Goal: Task Accomplishment & Management: Use online tool/utility

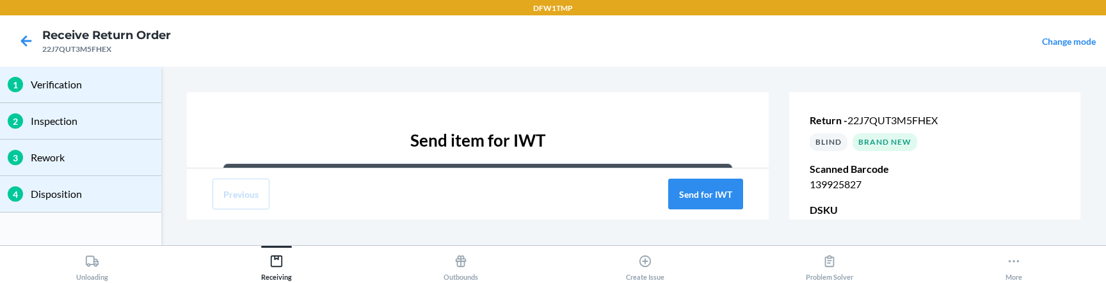
scroll to position [127, 0]
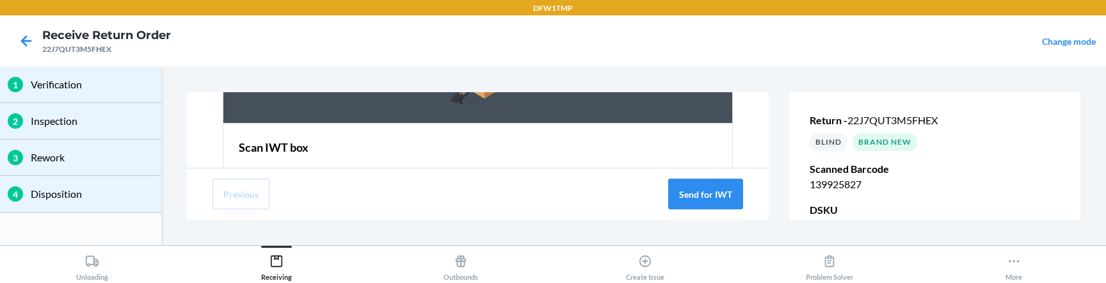
click at [99, 51] on div "22J7QUT3M5FHEX" at bounding box center [106, 50] width 129 height 12
copy div "22J7QUT3M5FHEX"
click at [35, 42] on icon at bounding box center [26, 41] width 22 height 22
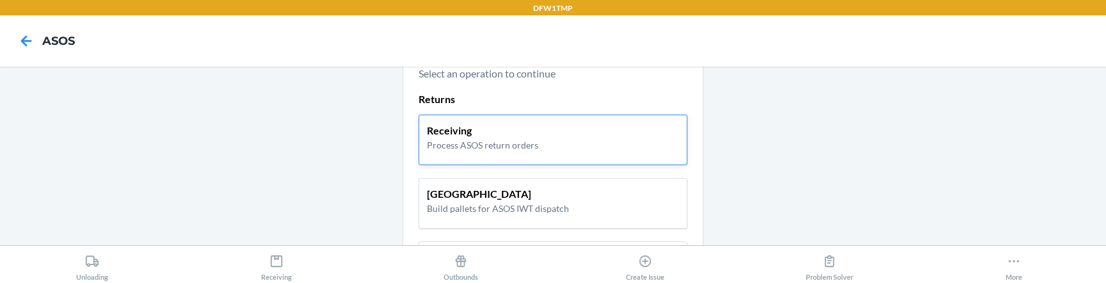
click at [509, 140] on p "Process ASOS return orders" at bounding box center [482, 144] width 111 height 13
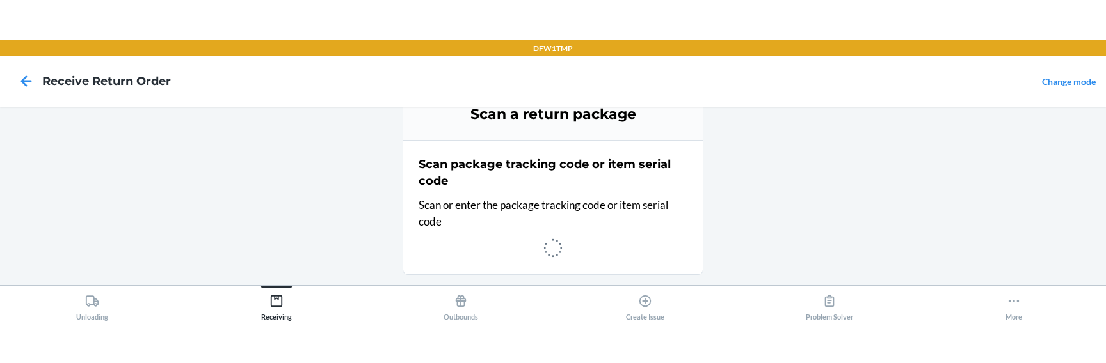
scroll to position [100, 0]
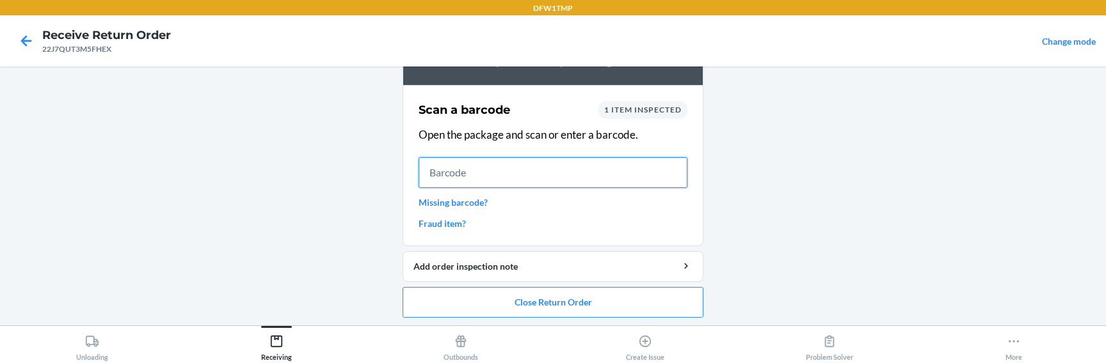
click at [520, 171] on input "text" at bounding box center [552, 172] width 269 height 31
click at [515, 166] on input "text" at bounding box center [552, 172] width 269 height 31
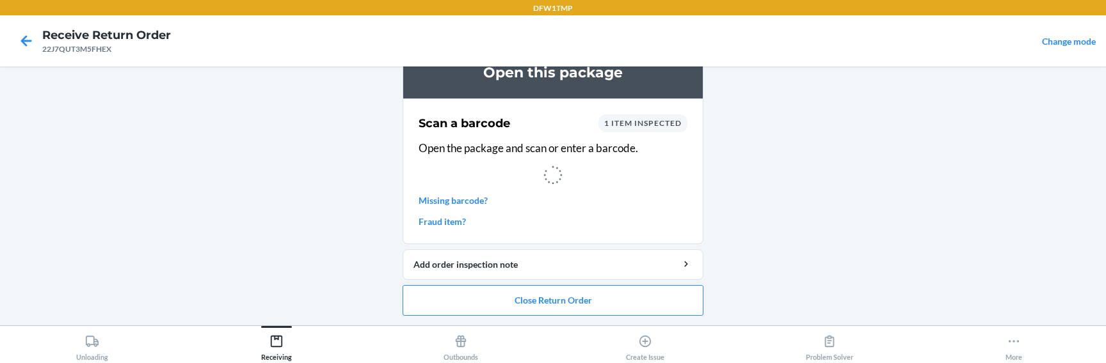
scroll to position [0, 0]
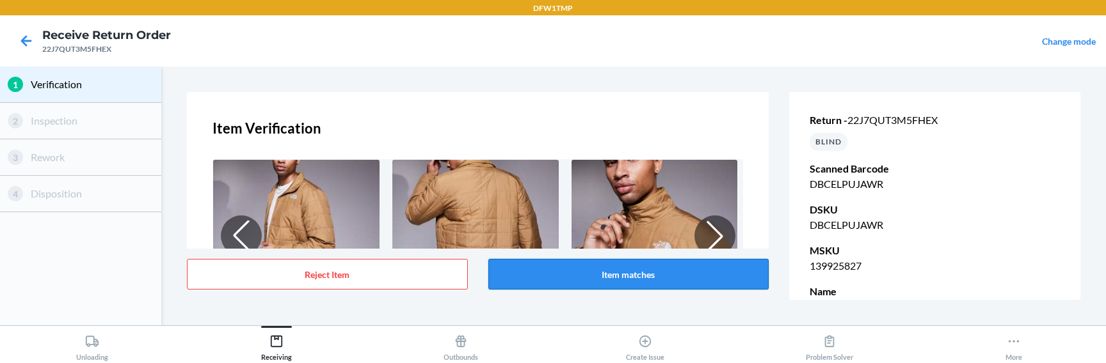
click at [535, 269] on button "Item matches" at bounding box center [628, 274] width 281 height 31
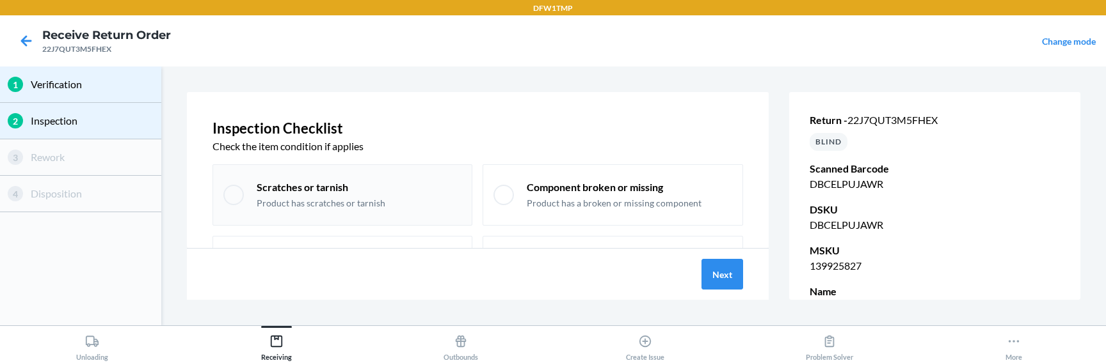
click at [403, 206] on div "Scratches or tarnish Product has scratches or tarnish" at bounding box center [359, 194] width 205 height 29
checkbox input "true"
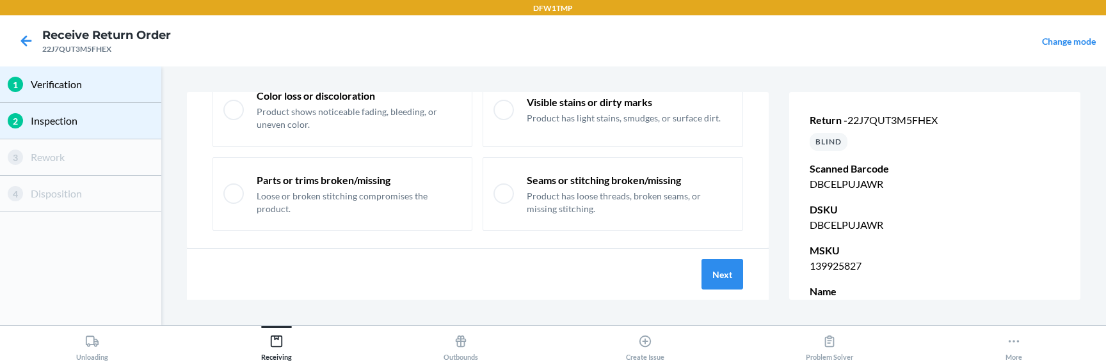
scroll to position [171, 0]
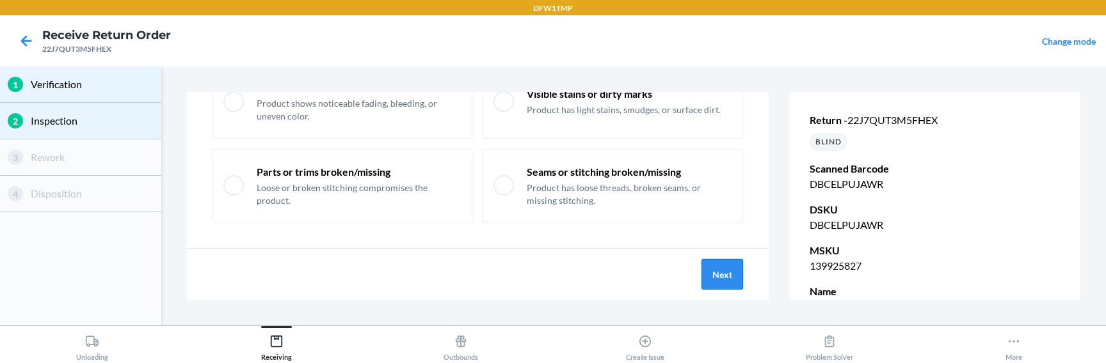
click at [729, 278] on button "Next" at bounding box center [722, 274] width 42 height 31
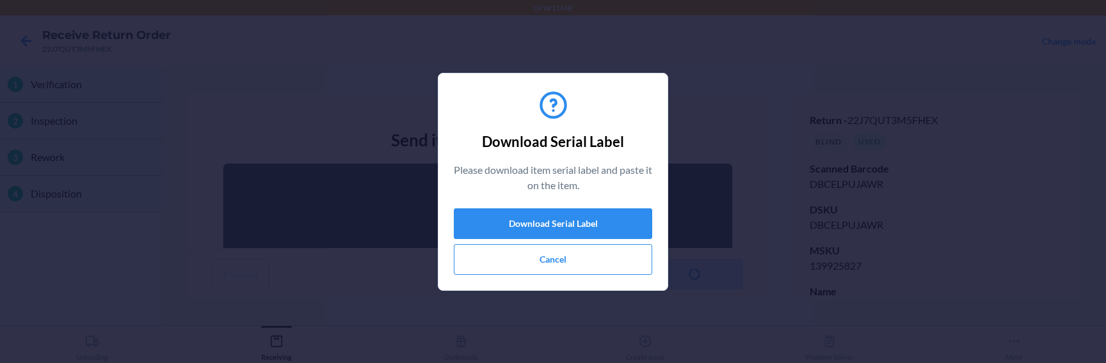
scroll to position [131, 0]
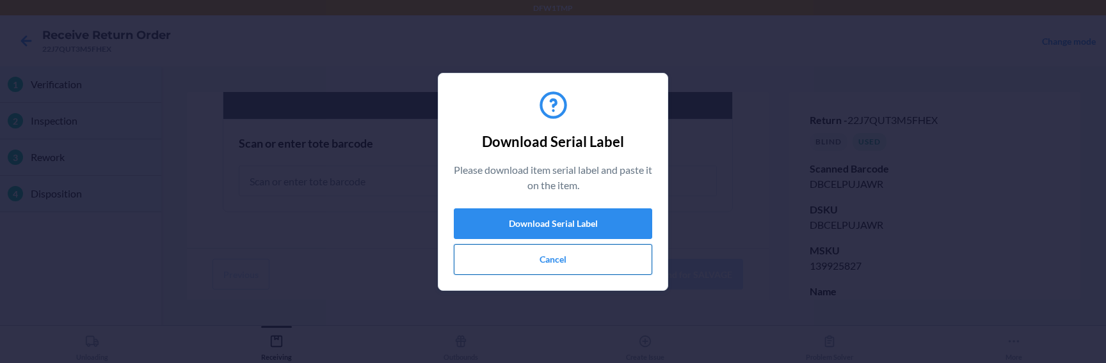
click at [539, 255] on button "Cancel" at bounding box center [553, 259] width 198 height 31
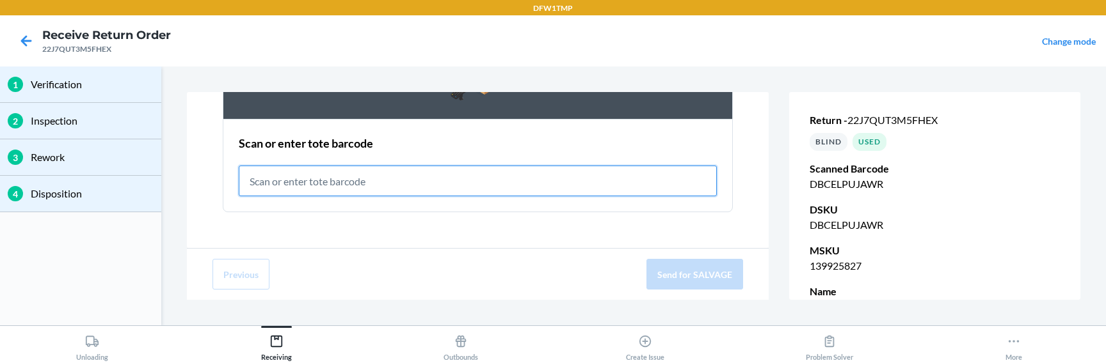
click at [390, 175] on input "text" at bounding box center [478, 181] width 479 height 31
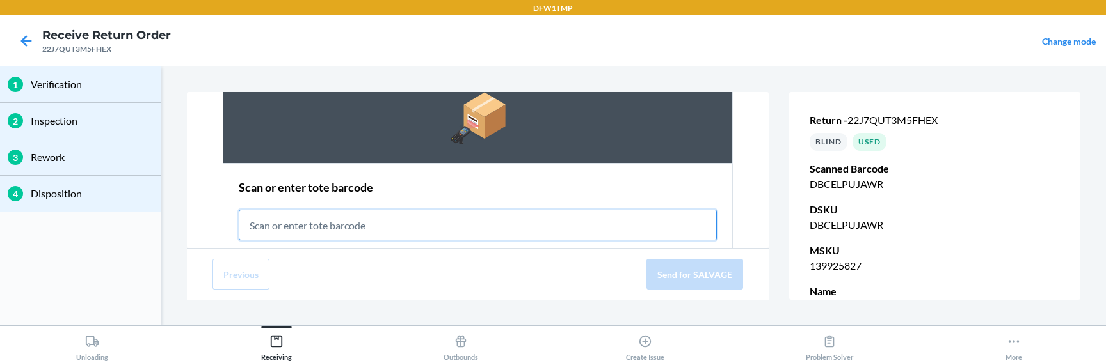
scroll to position [115, 0]
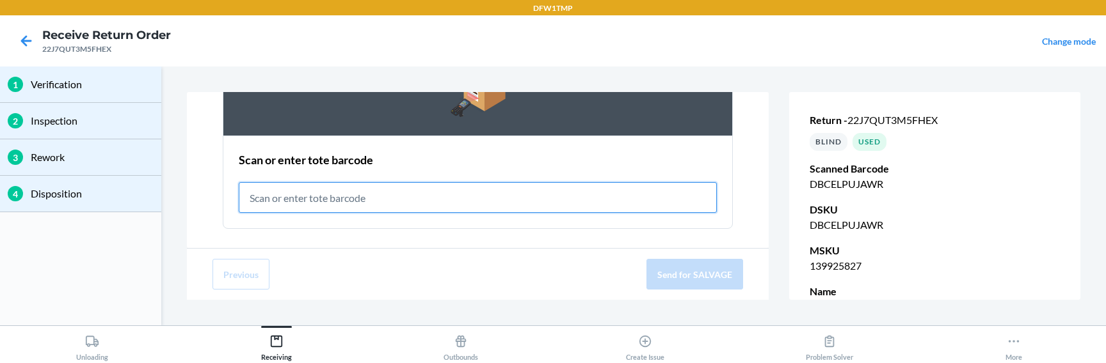
click at [374, 198] on input "text" at bounding box center [478, 197] width 479 height 31
paste input "RET-SLV-0001"
type input "RET-SLV-0001"
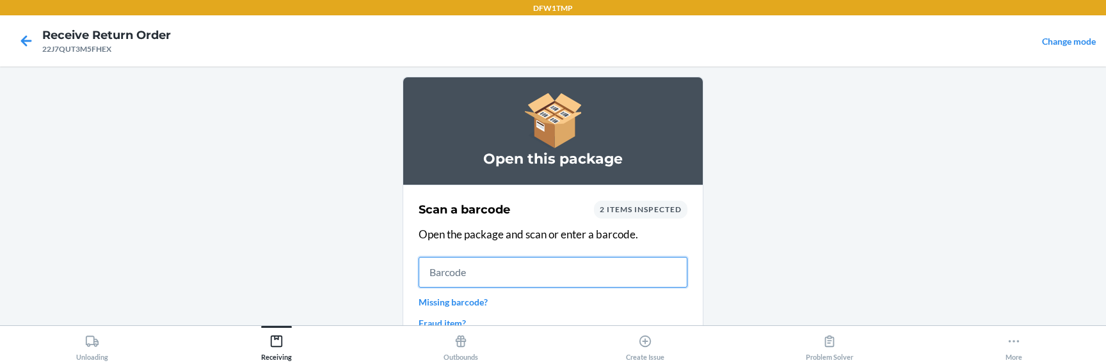
click at [460, 265] on input "text" at bounding box center [552, 272] width 269 height 31
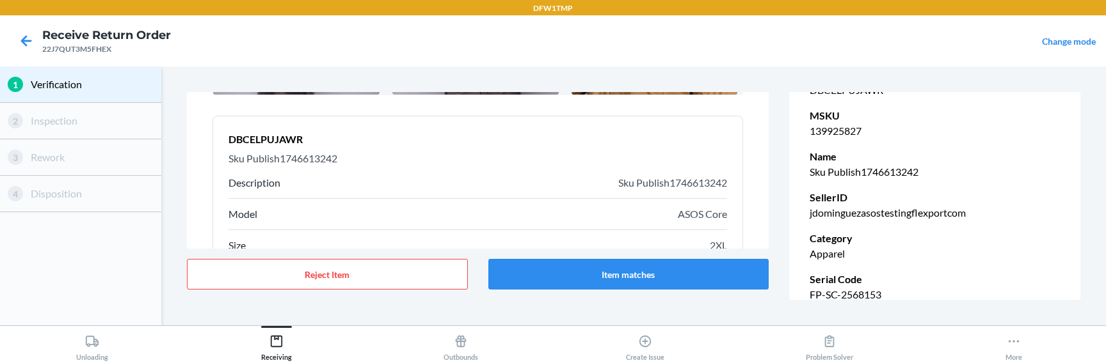
scroll to position [202, 0]
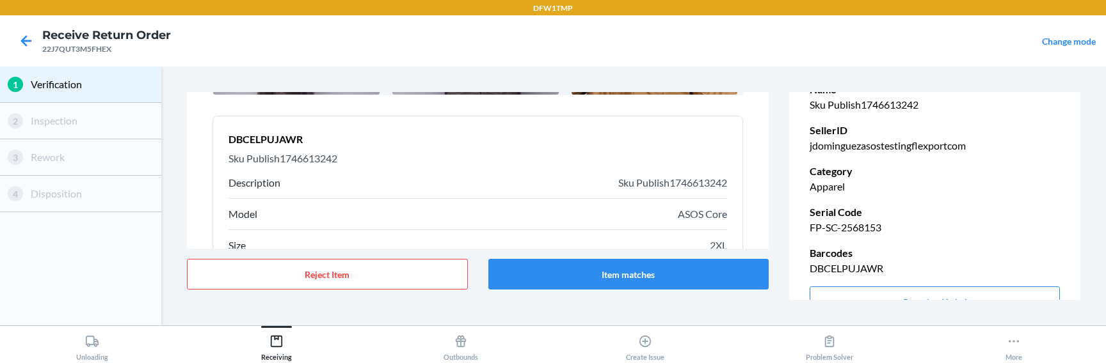
click at [835, 227] on p "FP-SC-2568153" at bounding box center [934, 227] width 250 height 15
copy p "FP-SC-2568153"
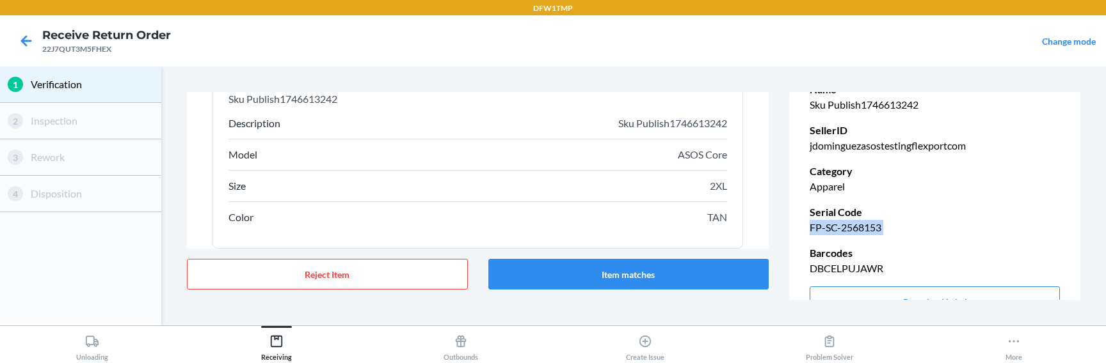
scroll to position [306, 0]
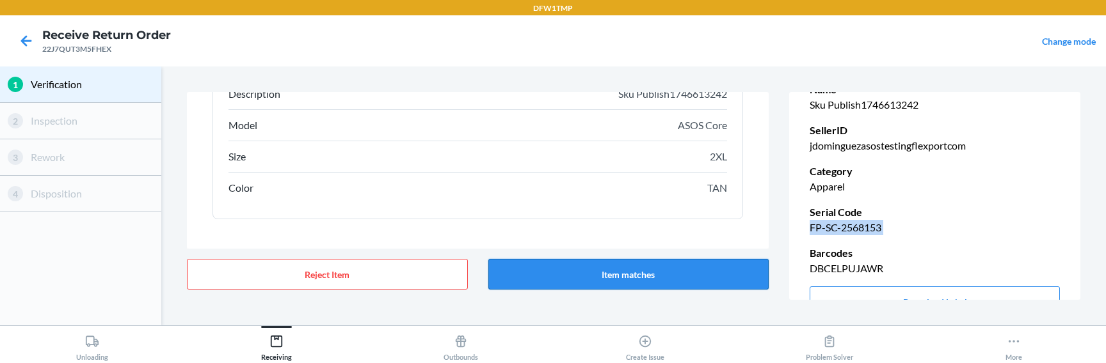
click at [570, 282] on button "Item matches" at bounding box center [628, 274] width 281 height 31
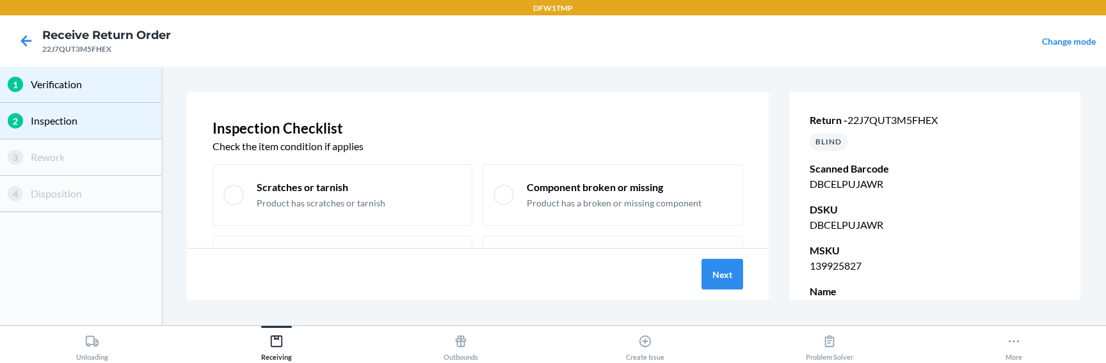
click at [449, 173] on div "Scratches or tarnish Product has scratches or tarnish" at bounding box center [342, 194] width 260 height 61
checkbox input "true"
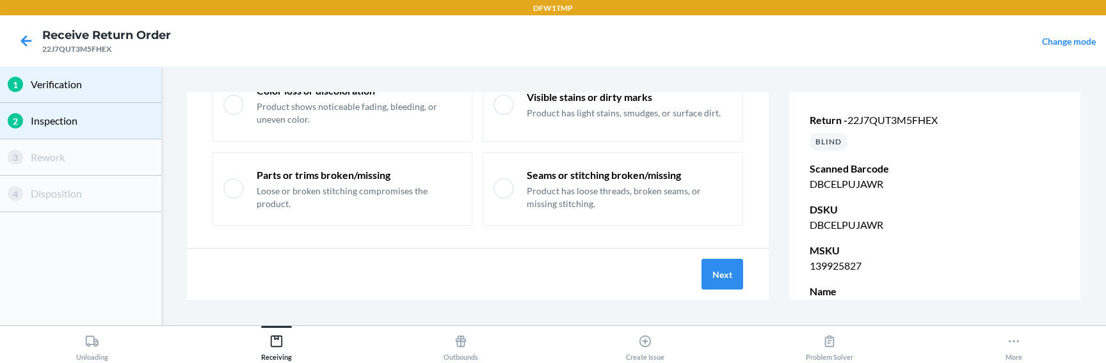
scroll to position [171, 0]
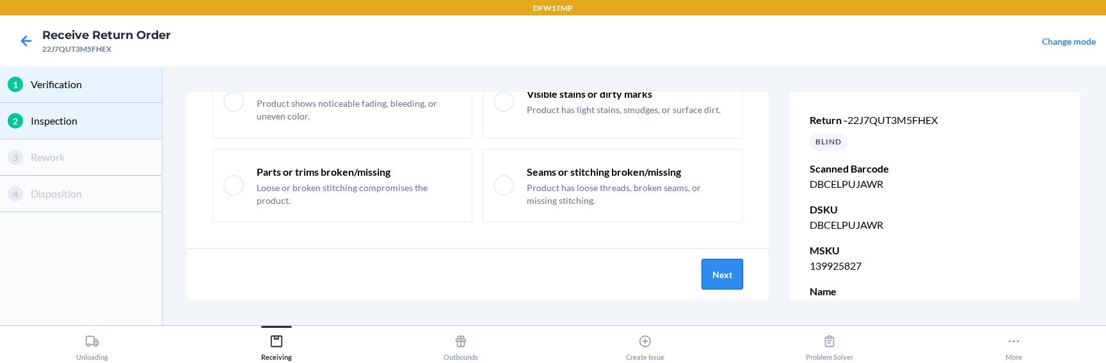
click at [724, 271] on button "Next" at bounding box center [722, 274] width 42 height 31
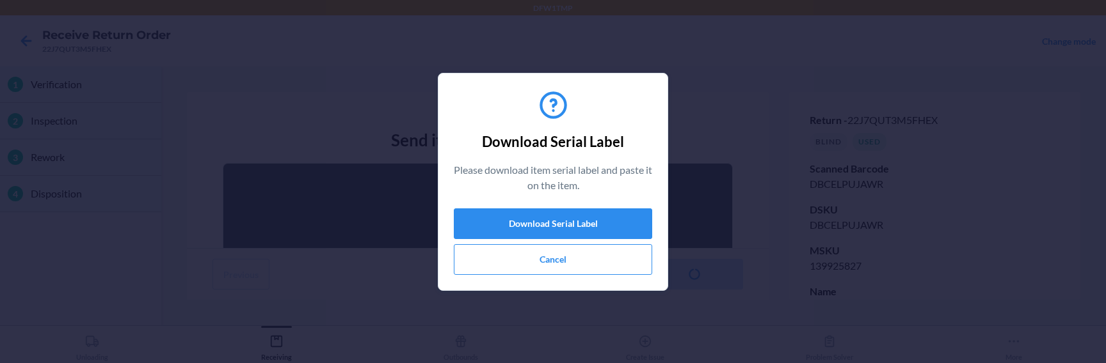
scroll to position [131, 0]
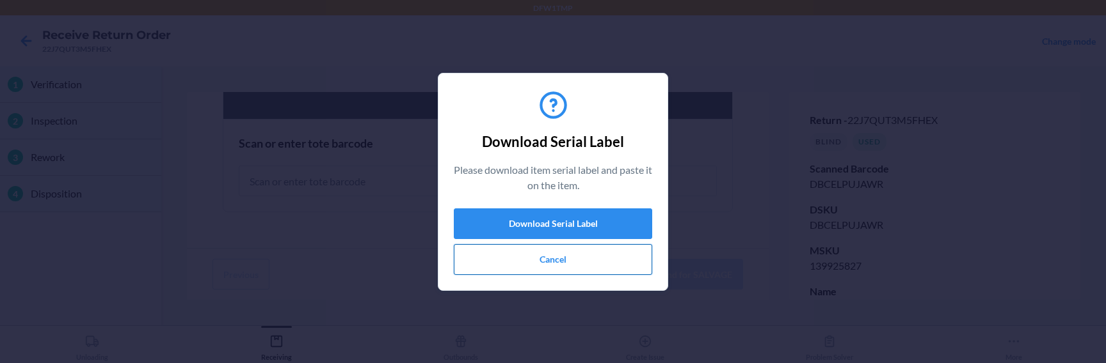
click at [528, 251] on button "Cancel" at bounding box center [553, 259] width 198 height 31
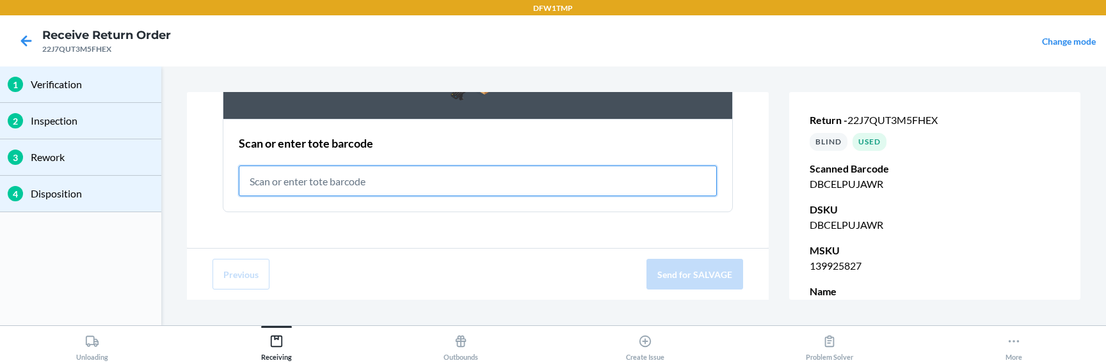
click at [438, 184] on input "text" at bounding box center [478, 181] width 479 height 31
paste input "RET-SLV-0003"
type input "RET-SLV-0003"
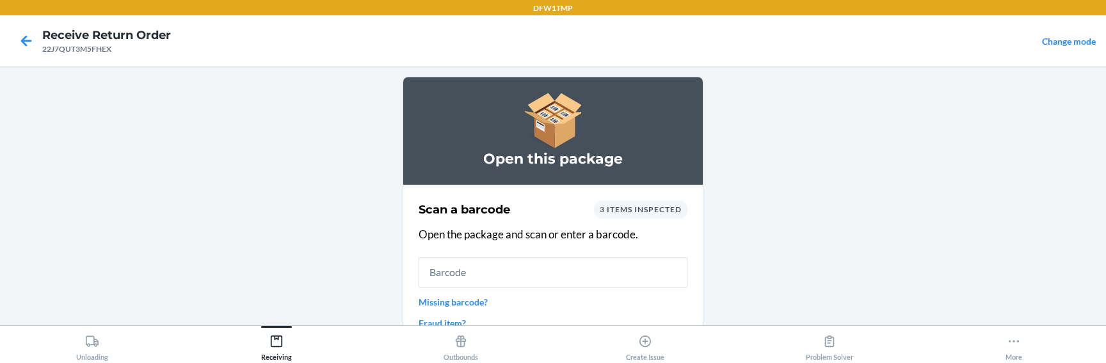
click at [501, 271] on input "text" at bounding box center [552, 272] width 269 height 31
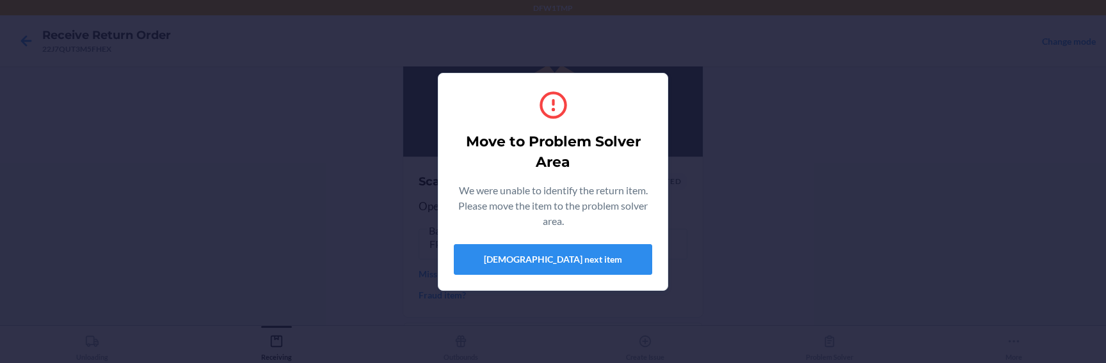
click at [333, 281] on div "Move to Problem Solver Area We were unable to identify the return item. Please …" at bounding box center [553, 181] width 1106 height 363
click at [486, 262] on button "[DEMOGRAPHIC_DATA] next item" at bounding box center [553, 259] width 198 height 31
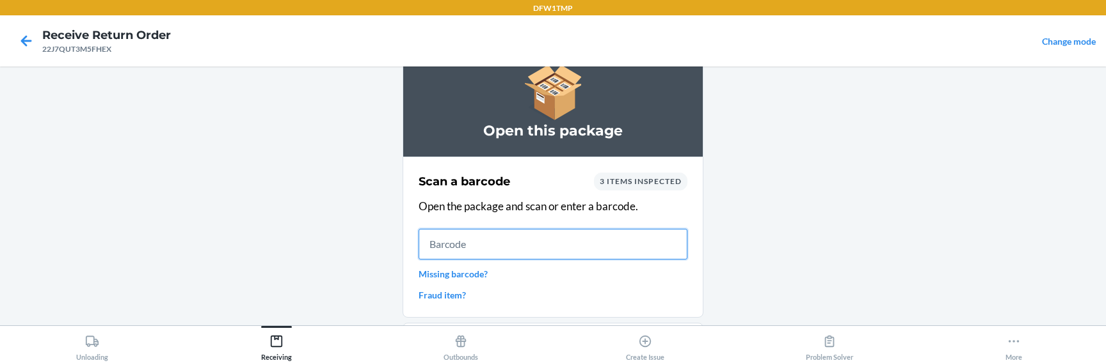
scroll to position [102, 0]
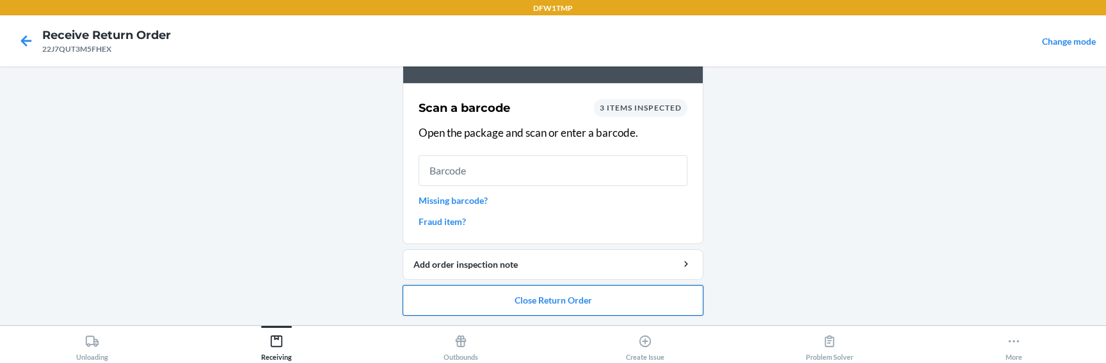
click at [471, 282] on button "Close Return Order" at bounding box center [552, 300] width 301 height 31
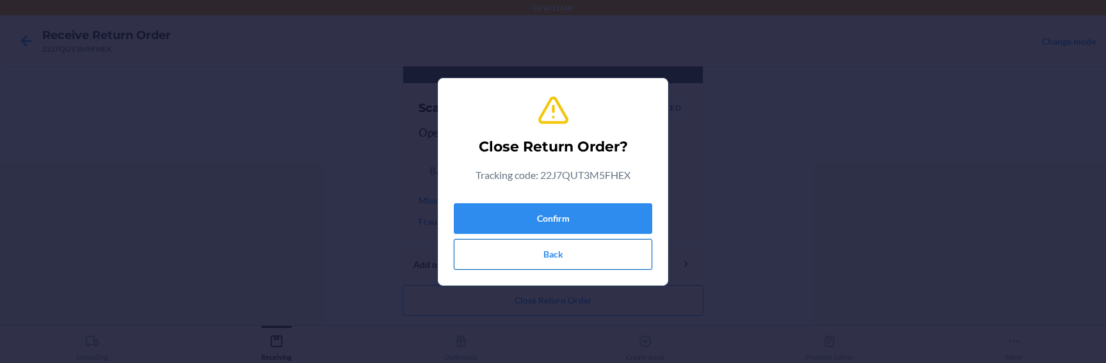
click at [511, 246] on button "Back" at bounding box center [553, 254] width 198 height 31
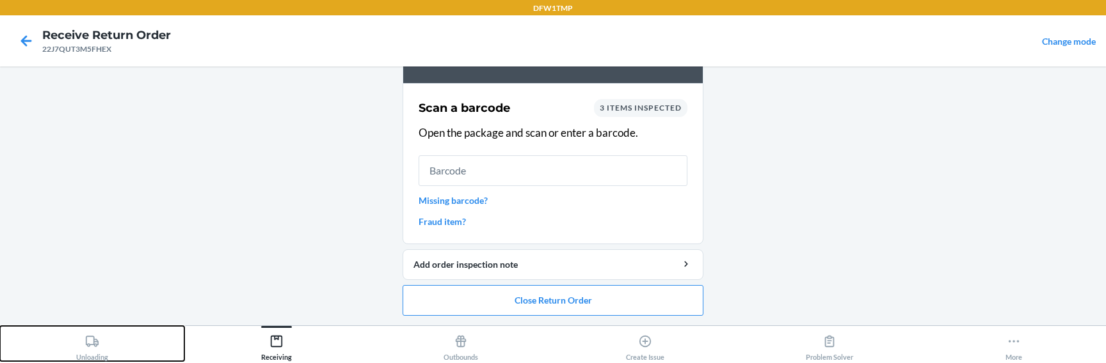
click at [84, 282] on div "Unloading" at bounding box center [92, 346] width 32 height 32
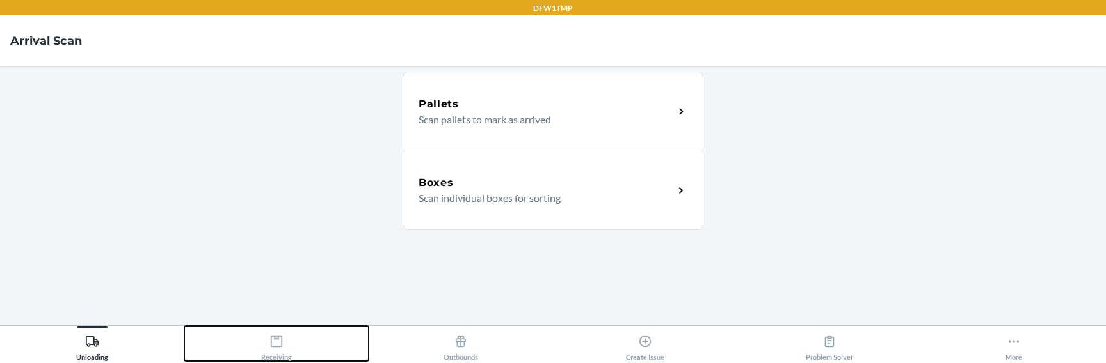
click at [269, 282] on icon at bounding box center [276, 342] width 14 height 14
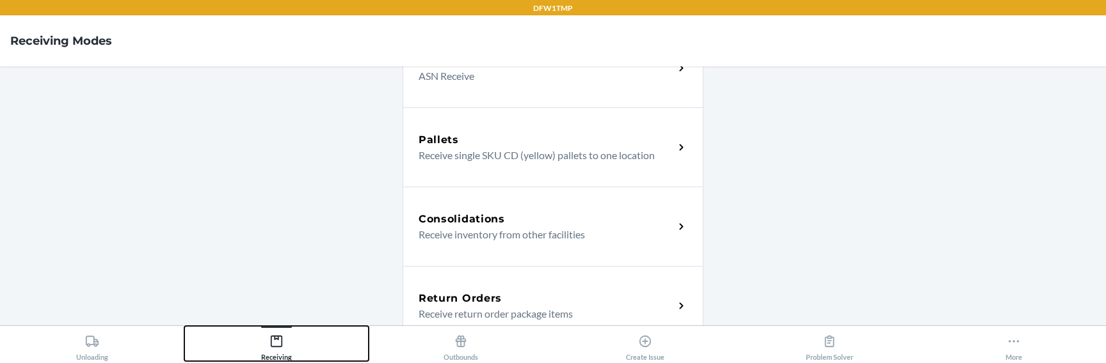
scroll to position [271, 0]
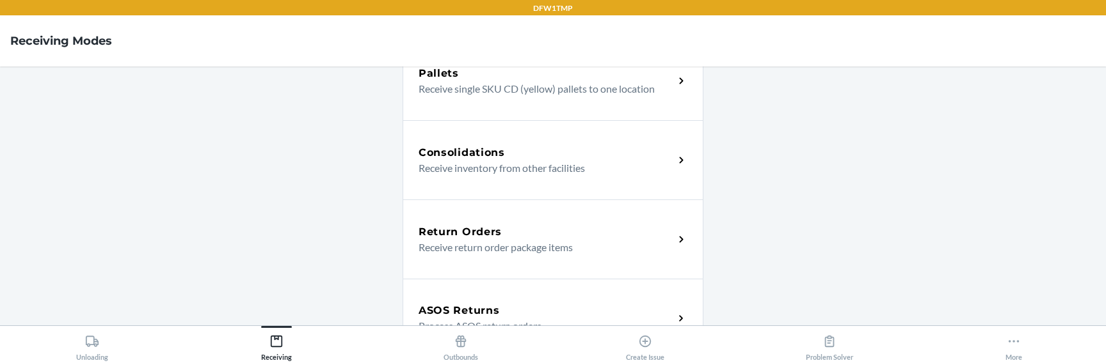
click at [495, 246] on p "Receive return order package items" at bounding box center [540, 247] width 245 height 15
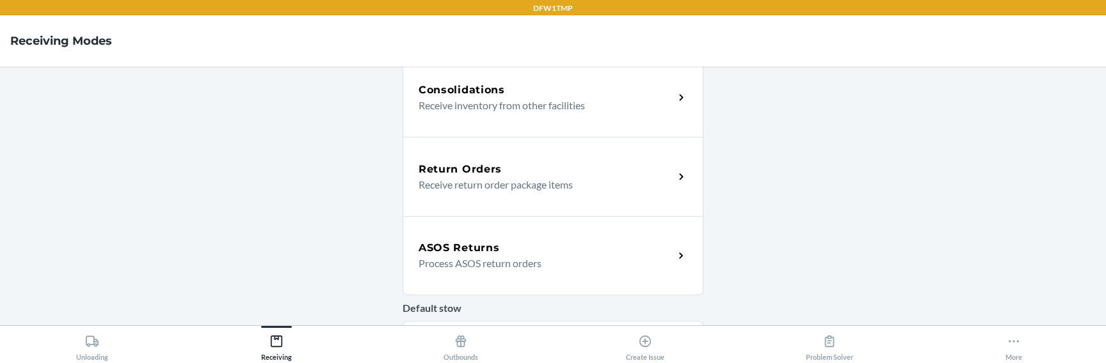
click at [473, 260] on p "Process ASOS return orders" at bounding box center [540, 263] width 245 height 15
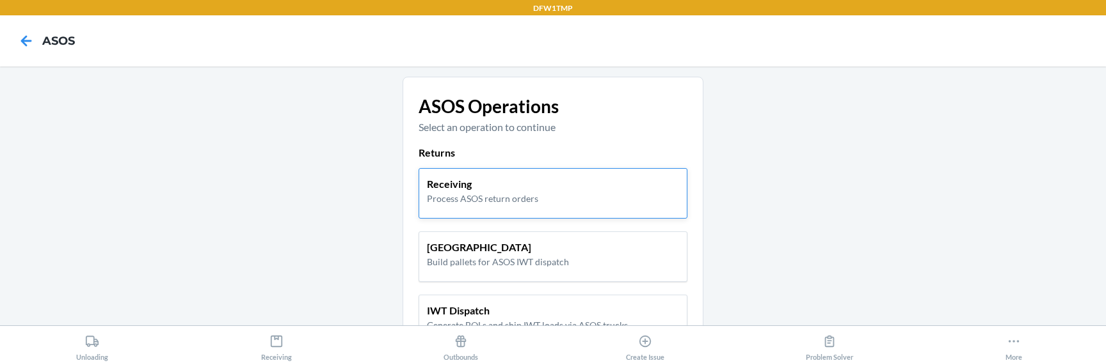
click at [473, 196] on p "Process ASOS return orders" at bounding box center [482, 198] width 111 height 13
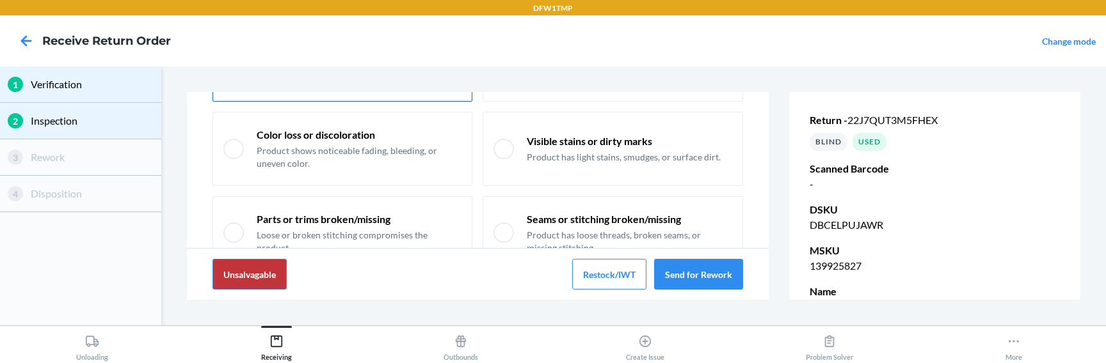
scroll to position [134, 0]
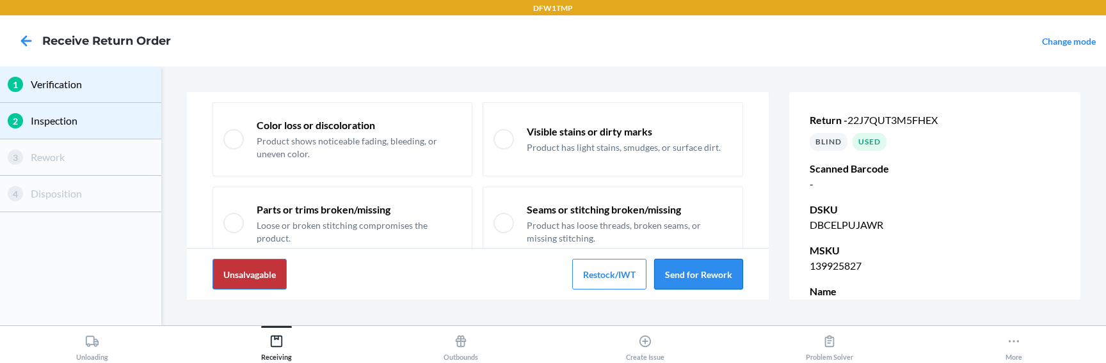
click at [673, 266] on button "Send for Rework" at bounding box center [698, 274] width 89 height 31
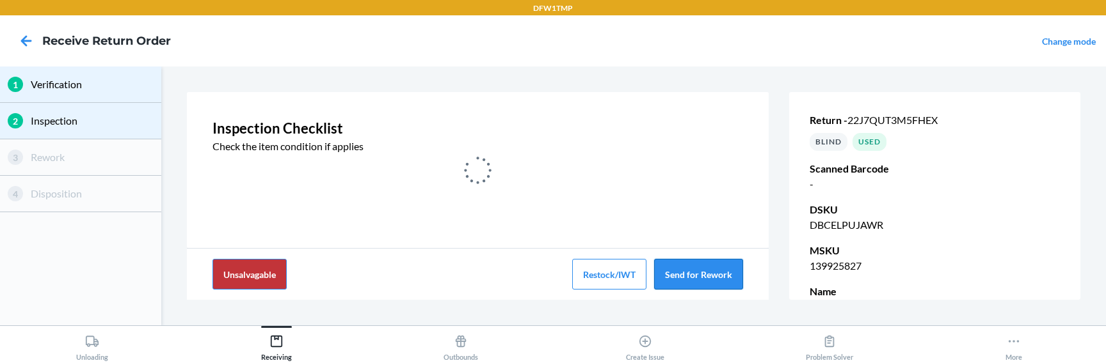
scroll to position [0, 0]
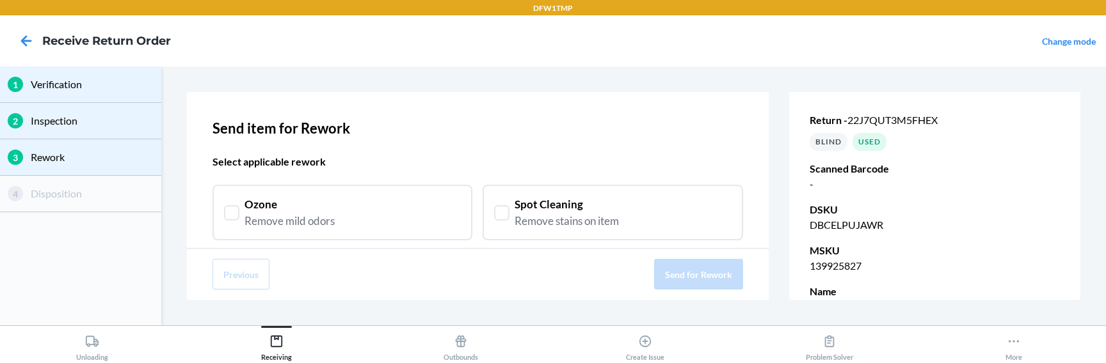
click at [400, 198] on div "Ozone Remove mild odors" at bounding box center [342, 212] width 237 height 33
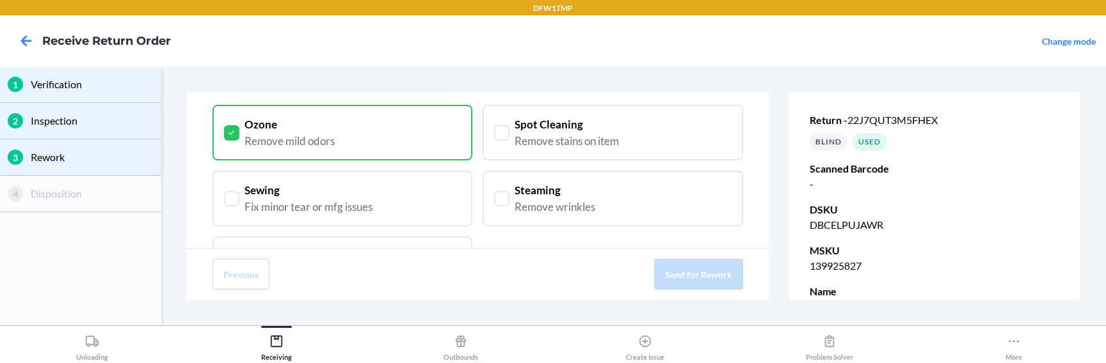
scroll to position [118, 0]
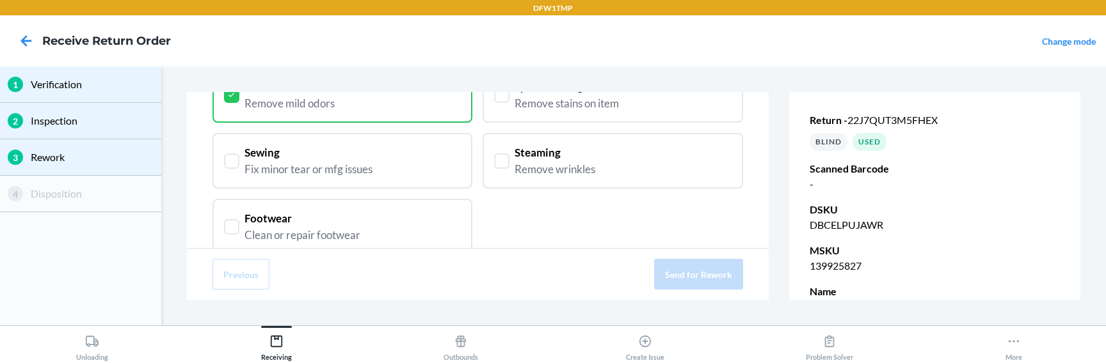
click at [525, 175] on div "Remove wrinkles" at bounding box center [554, 169] width 81 height 17
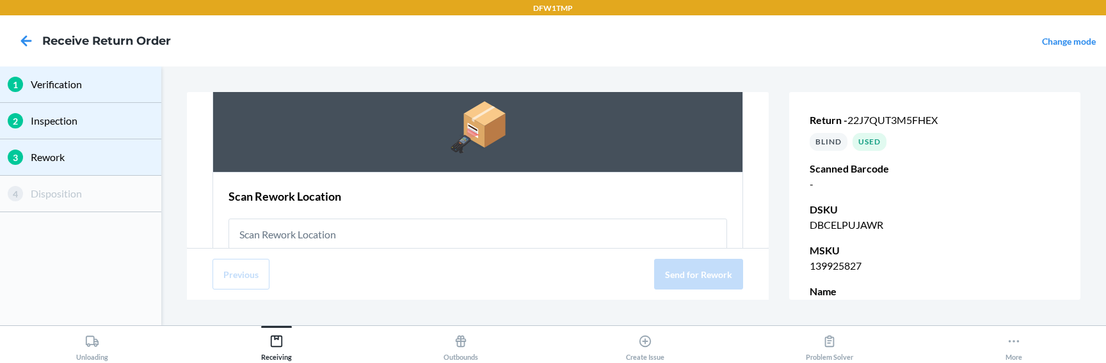
scroll to position [340, 0]
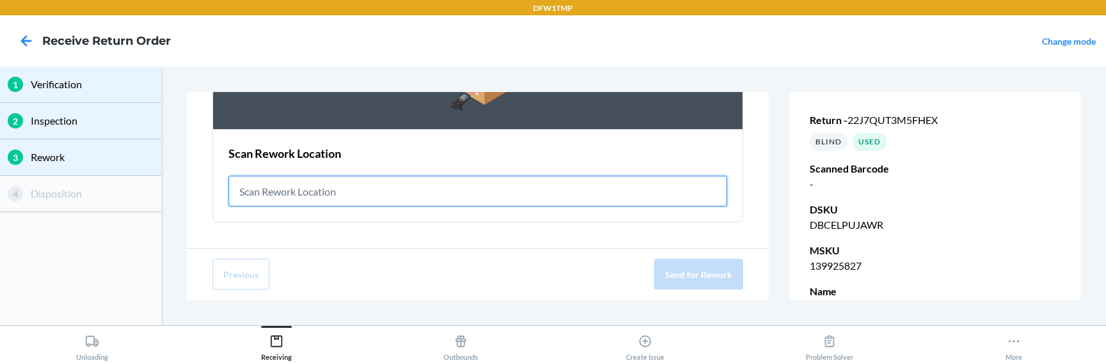
click at [491, 187] on input "text" at bounding box center [477, 191] width 499 height 31
paste input "RET-RWK-0001"
type input "RET-RWK-0001"
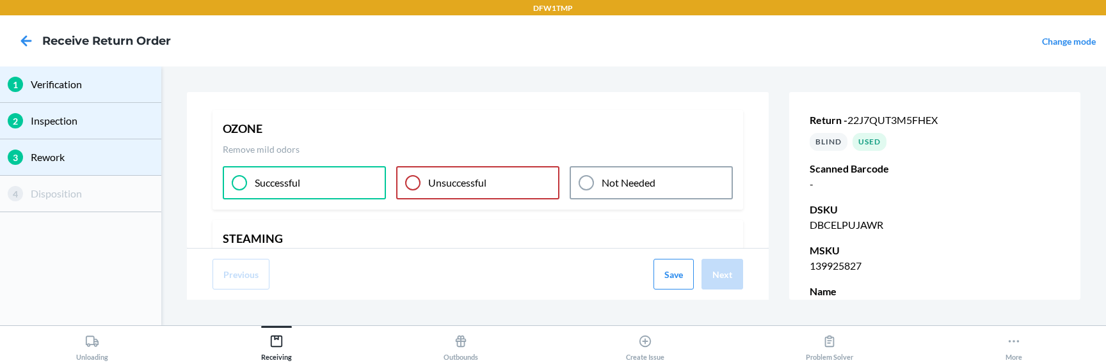
scroll to position [89, 0]
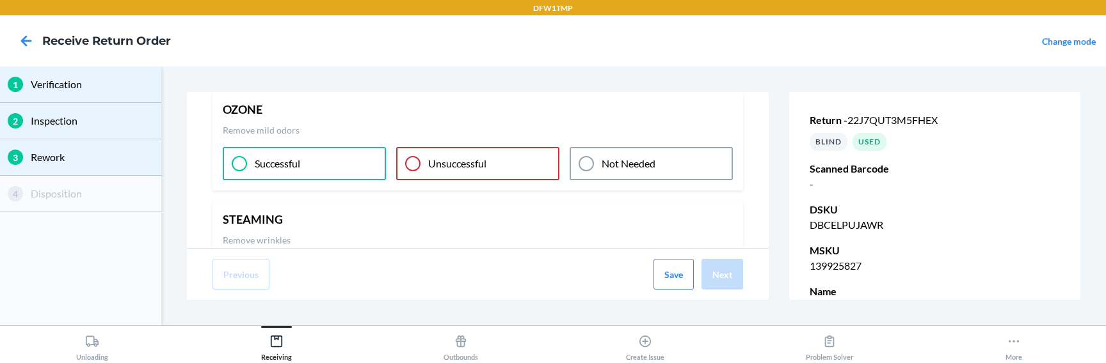
click at [452, 167] on p "Unsuccessful" at bounding box center [457, 163] width 58 height 15
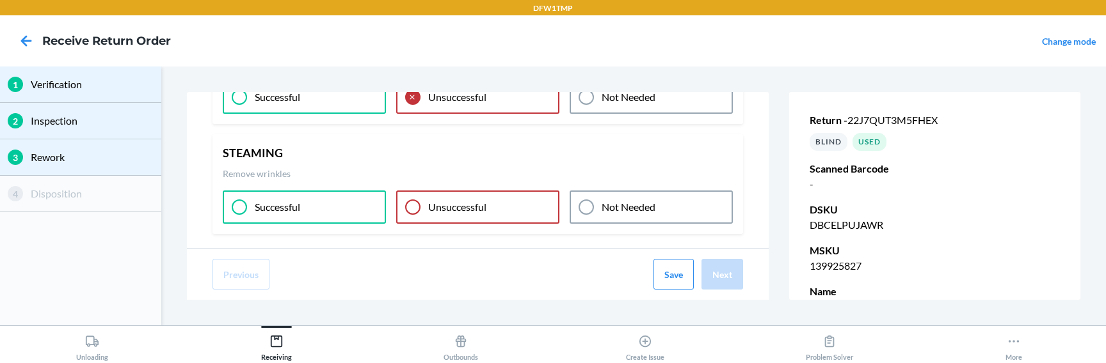
click at [458, 203] on p "Unsuccessful" at bounding box center [457, 207] width 58 height 15
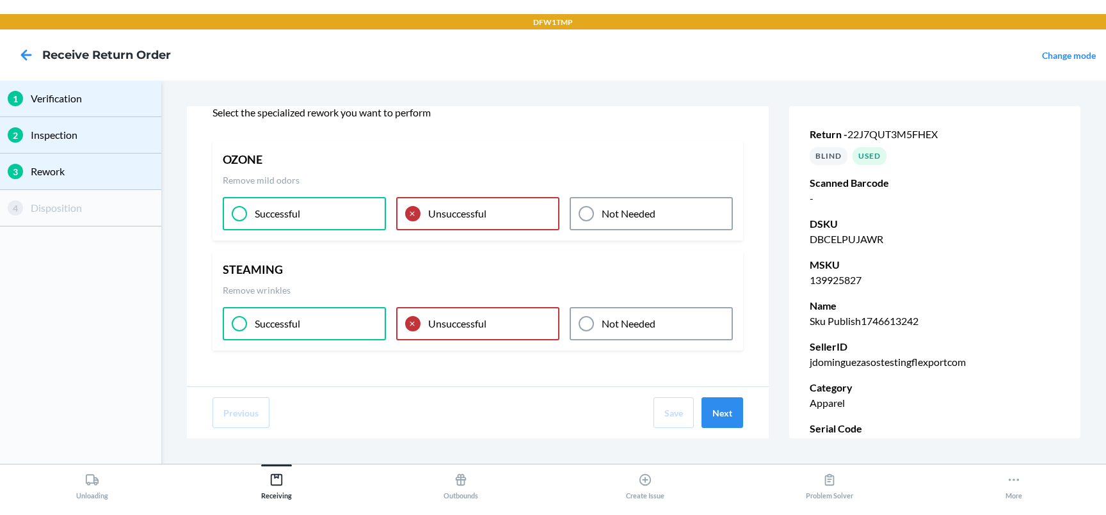
scroll to position [26, 0]
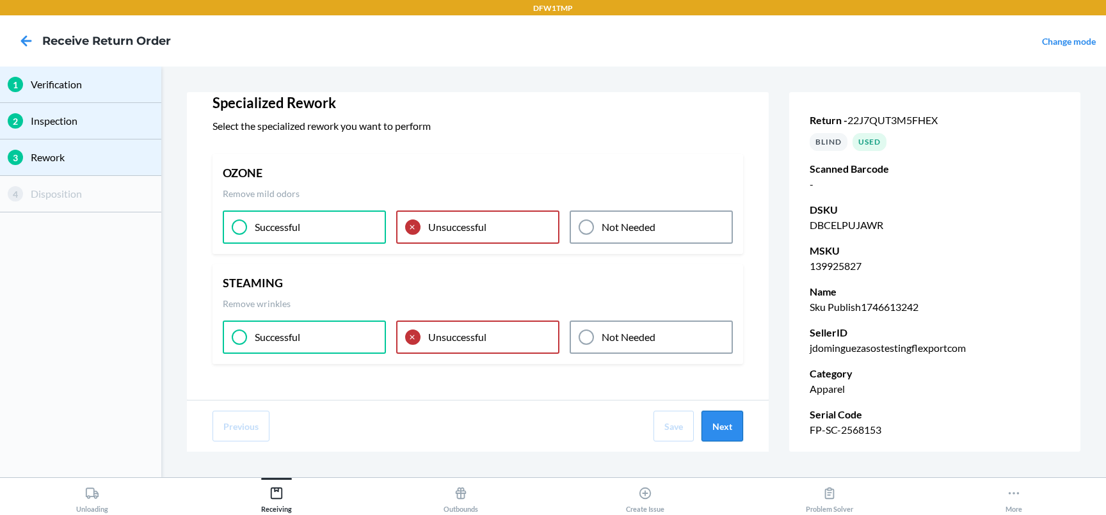
click at [723, 282] on button "Next" at bounding box center [722, 426] width 42 height 31
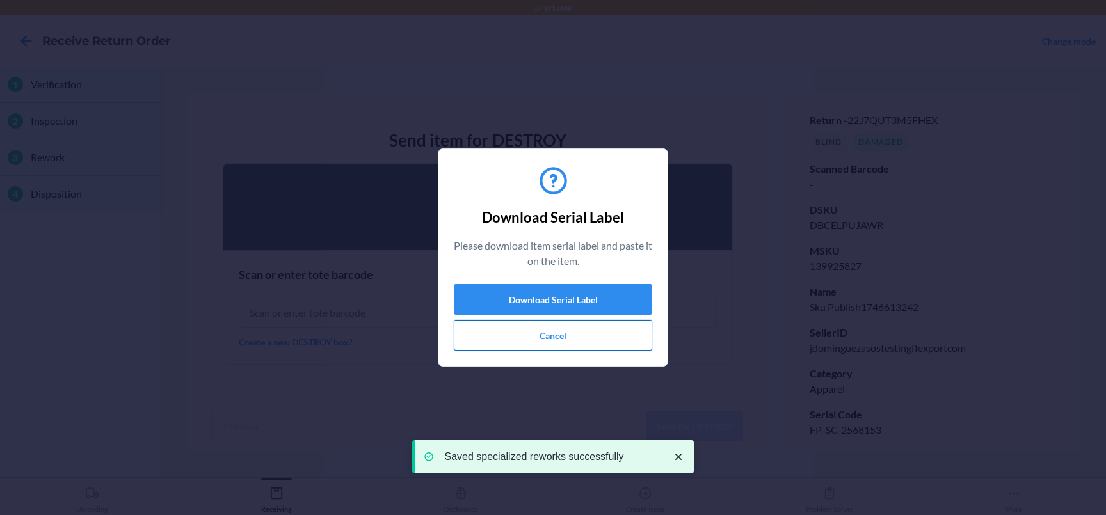
click at [549, 282] on button "Cancel" at bounding box center [553, 335] width 198 height 31
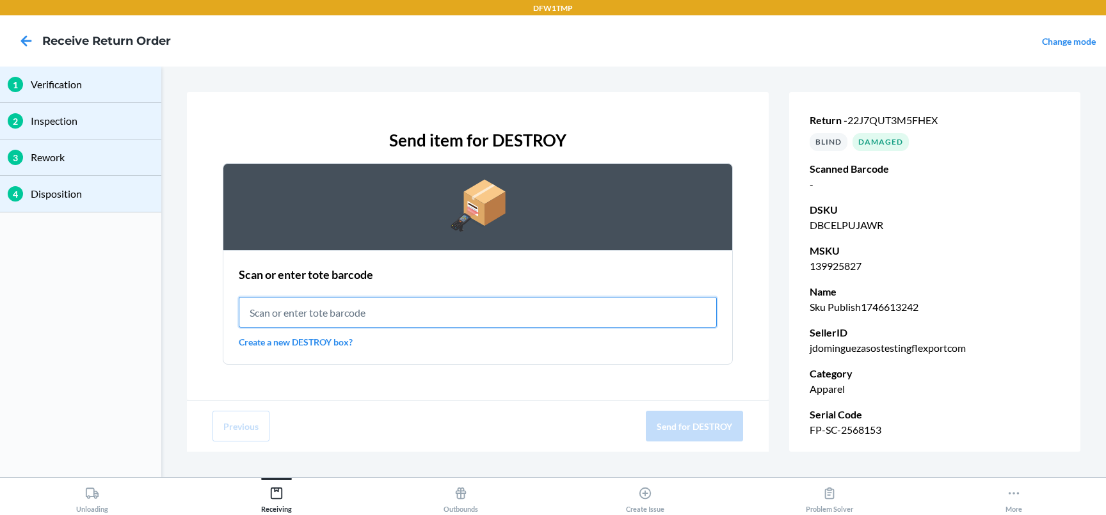
click at [486, 282] on input "text" at bounding box center [478, 312] width 479 height 31
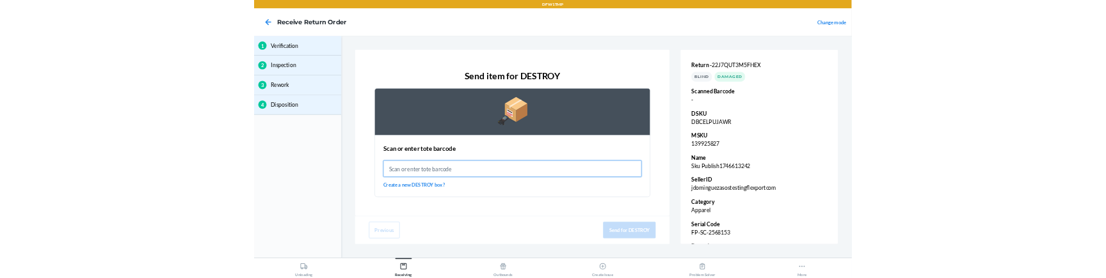
scroll to position [1, 0]
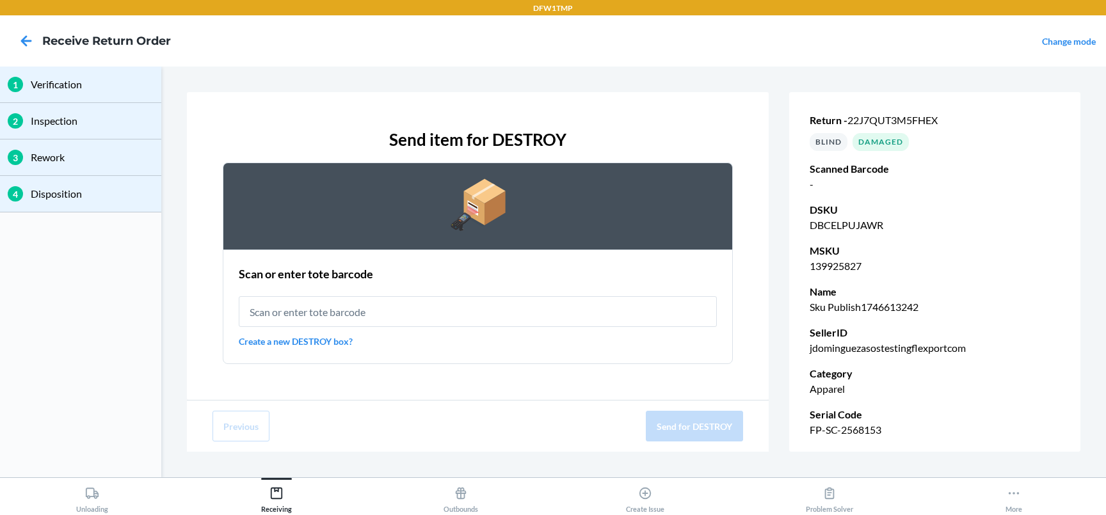
click at [304, 282] on link "Create a new DESTROY box?" at bounding box center [478, 341] width 479 height 13
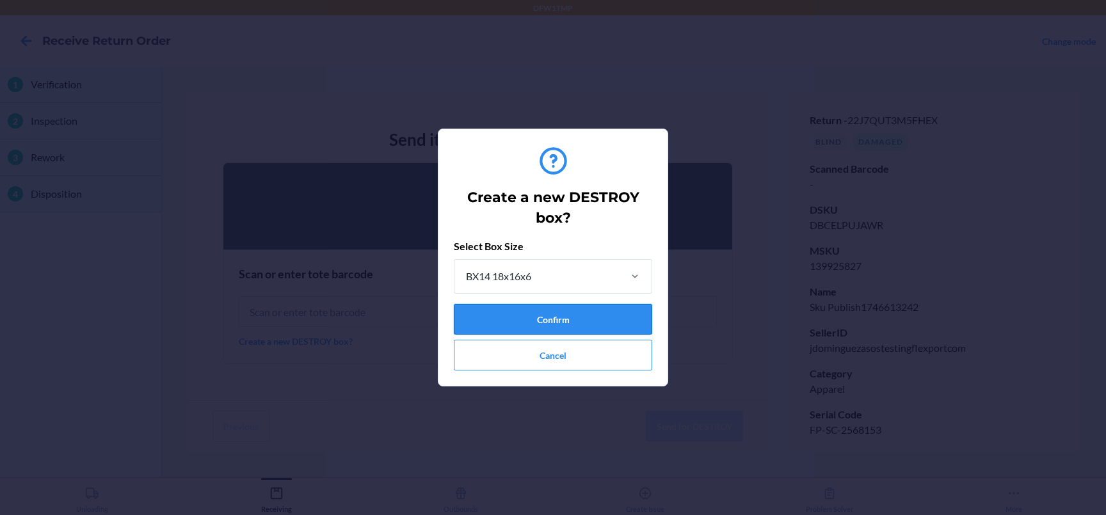
click at [514, 282] on button "Confirm" at bounding box center [553, 319] width 198 height 31
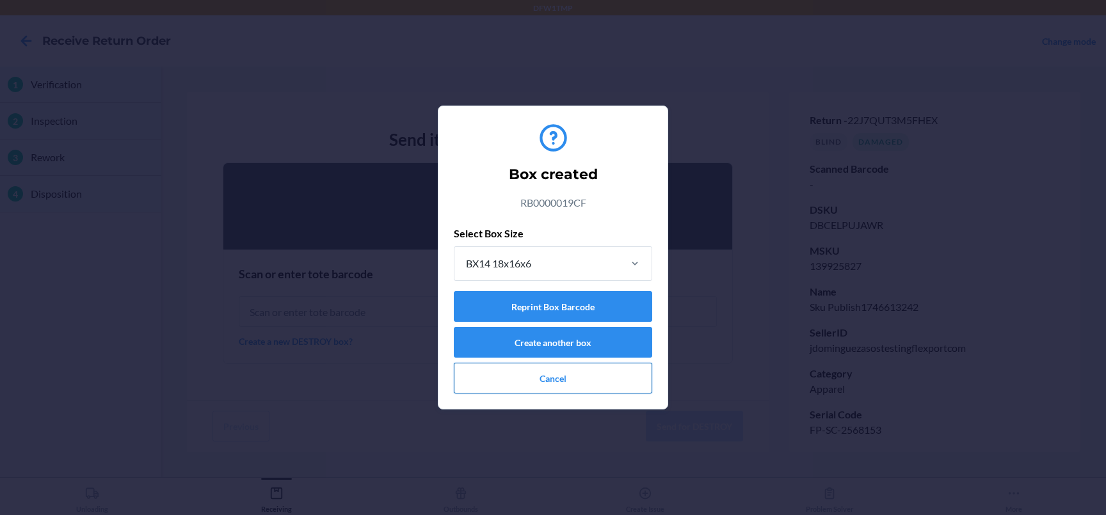
click at [542, 282] on button "Cancel" at bounding box center [553, 378] width 198 height 31
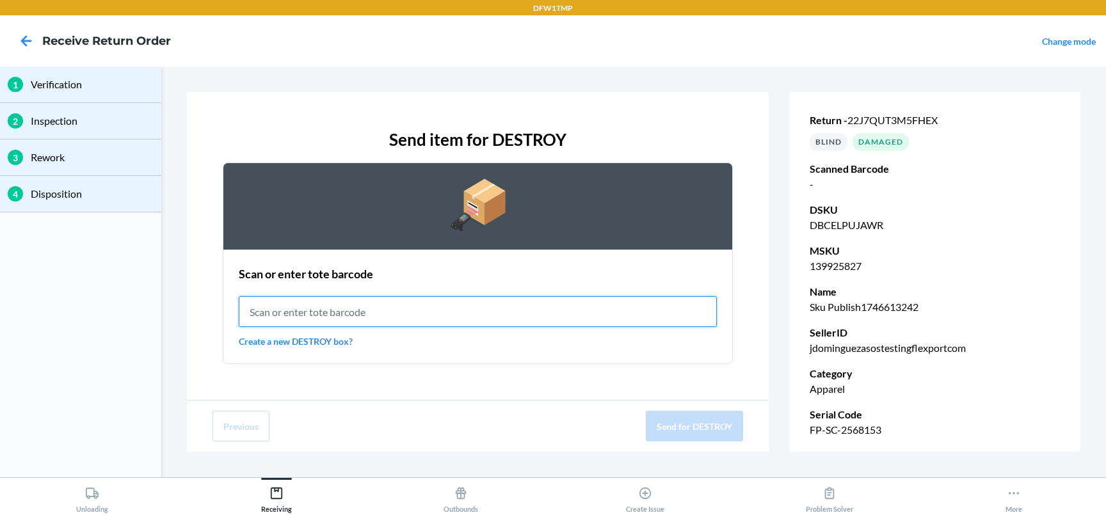
click at [354, 282] on input "text" at bounding box center [478, 311] width 479 height 31
paste input "RB0000019CF"
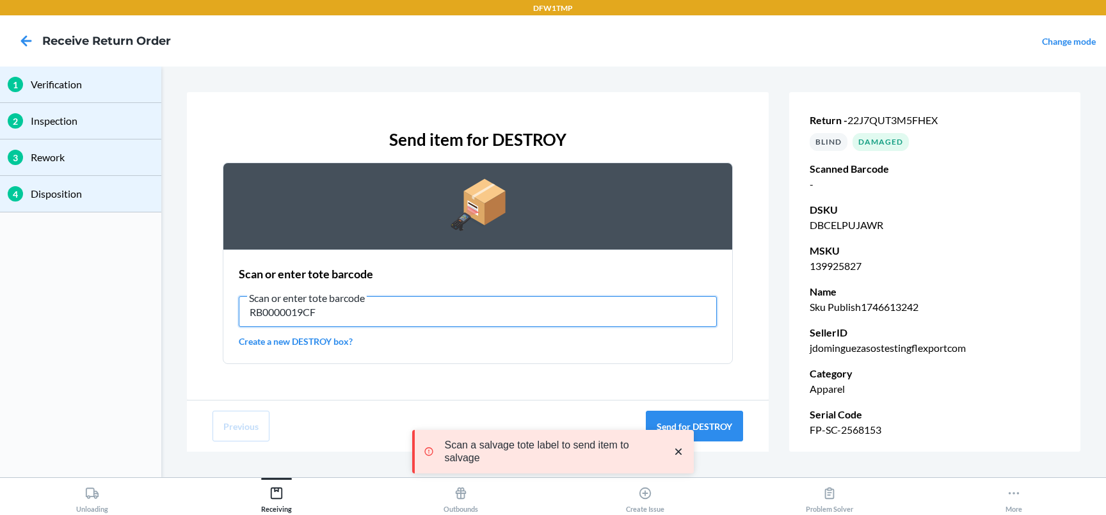
type input "RB0000019CF"
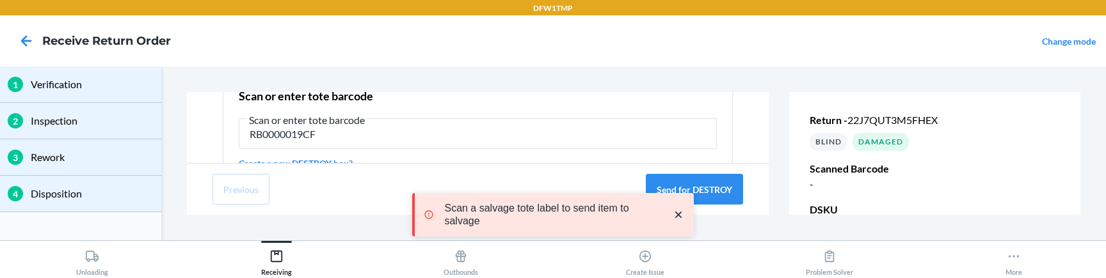
scroll to position [216, 0]
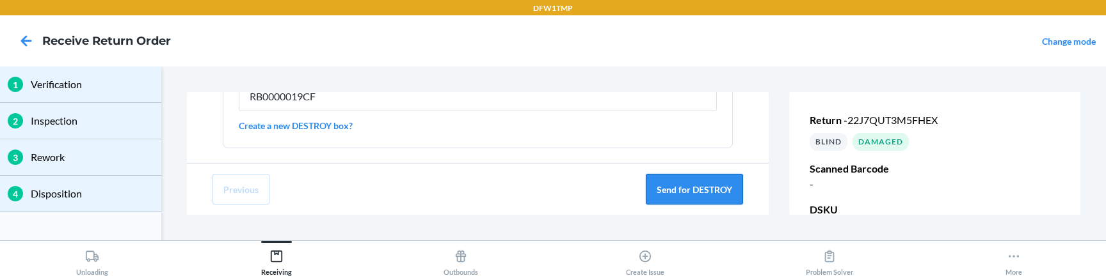
click at [690, 194] on button "Send for DESTROY" at bounding box center [694, 189] width 97 height 31
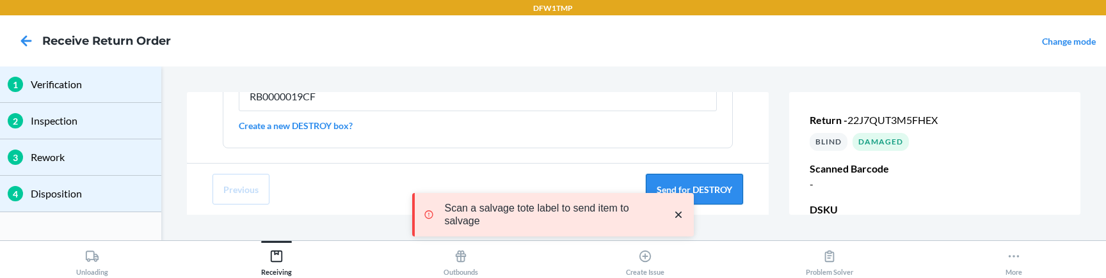
click at [710, 186] on button "Send for DESTROY" at bounding box center [694, 189] width 97 height 31
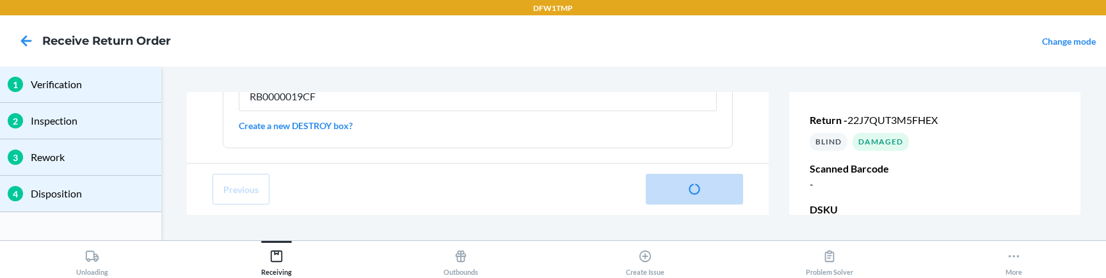
scroll to position [104, 0]
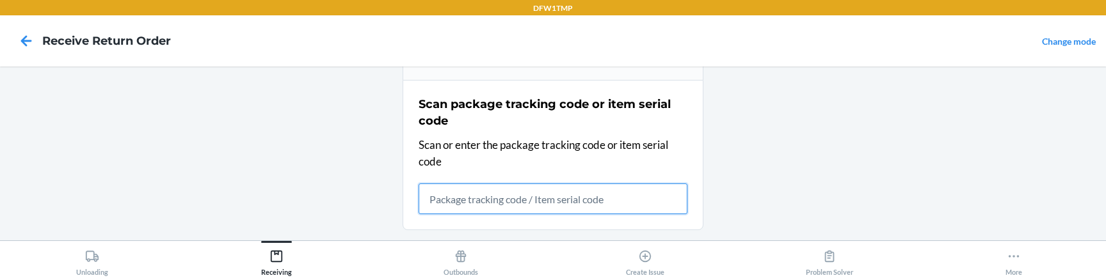
click at [512, 198] on input "text" at bounding box center [552, 199] width 269 height 31
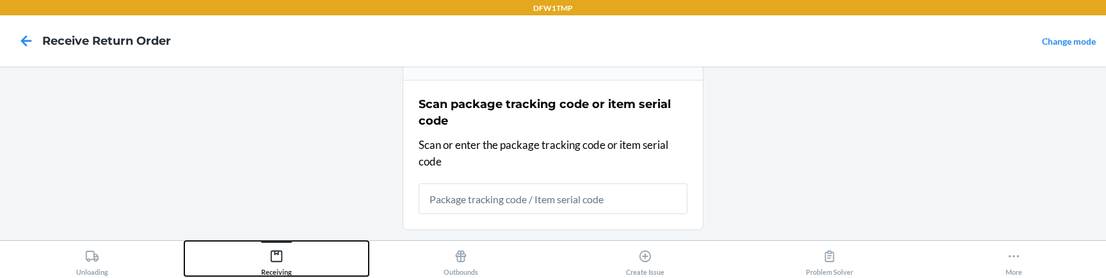
click at [267, 258] on div "Receiving" at bounding box center [276, 260] width 31 height 32
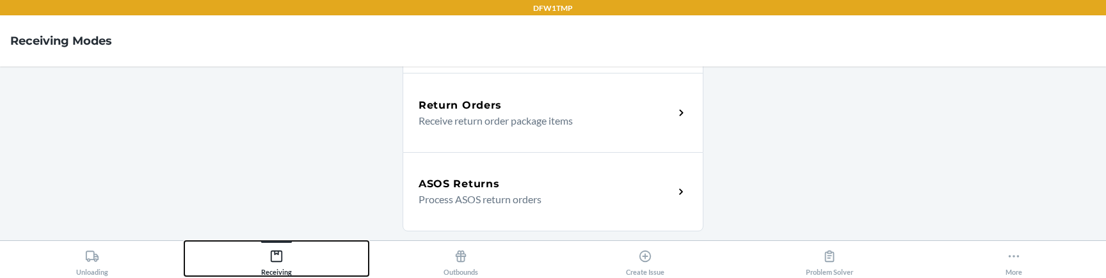
scroll to position [399, 0]
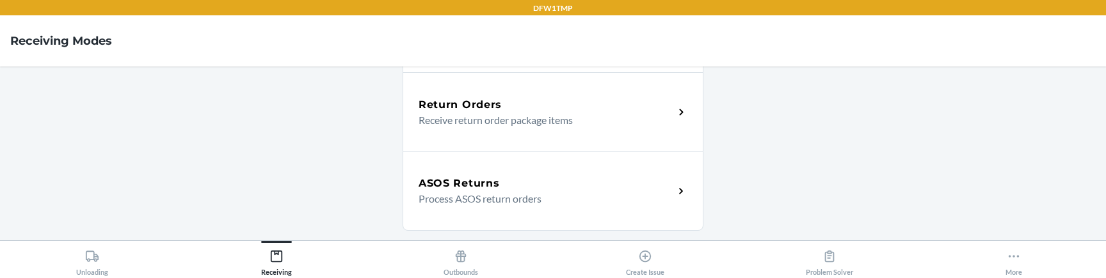
click at [453, 193] on p "Process ASOS return orders" at bounding box center [540, 198] width 245 height 15
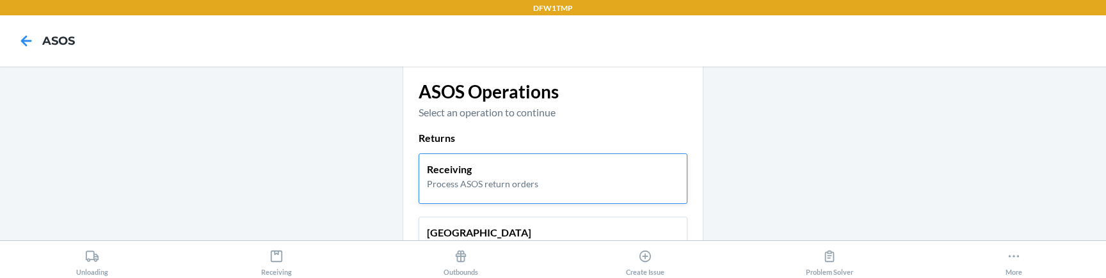
click at [473, 178] on p "Process ASOS return orders" at bounding box center [482, 183] width 111 height 13
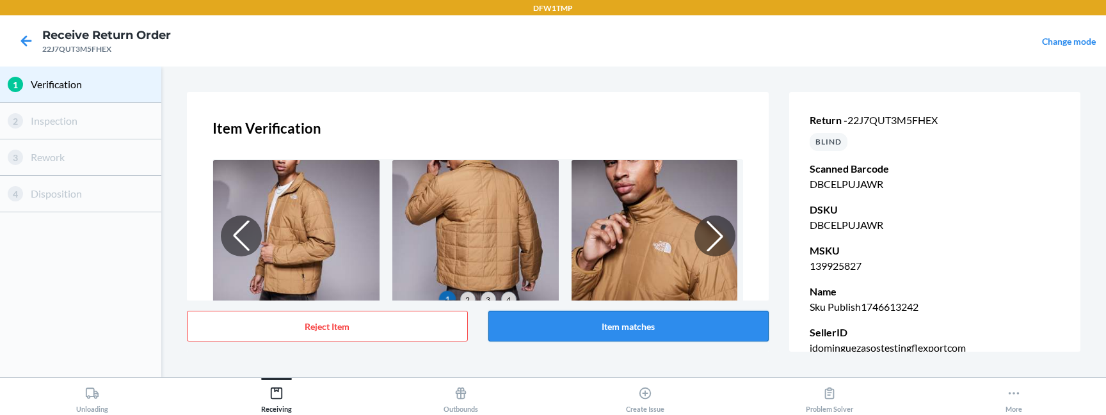
click at [638, 282] on button "Item matches" at bounding box center [628, 326] width 281 height 31
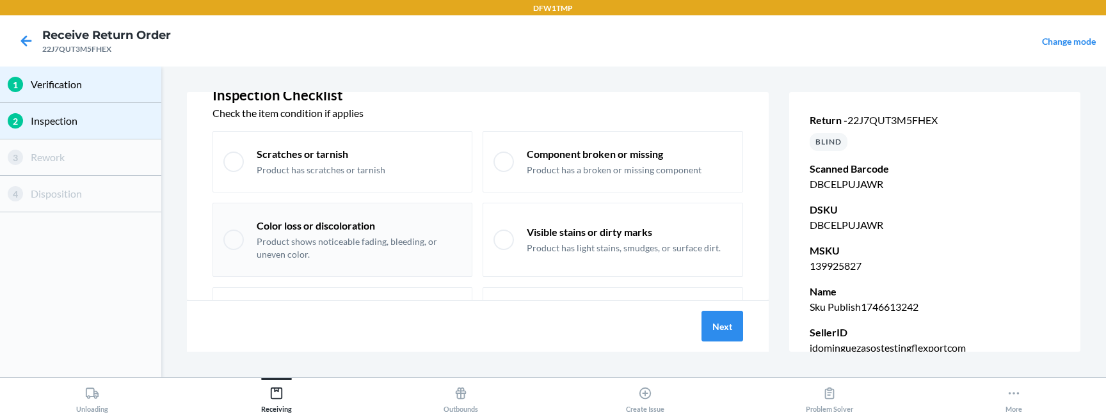
scroll to position [47, 0]
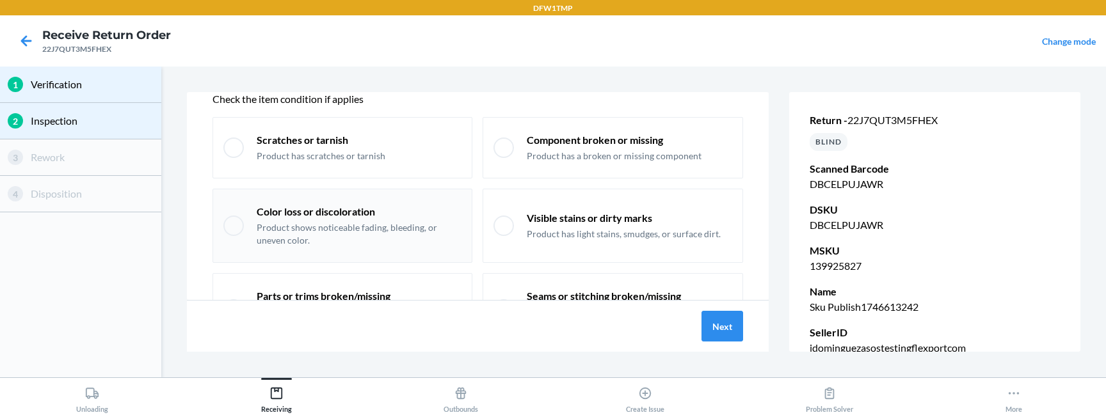
click at [338, 203] on div "Color loss or discoloration Product shows noticeable fading, bleeding, or uneve…" at bounding box center [342, 226] width 260 height 74
checkbox input "true"
click at [717, 282] on button "Next" at bounding box center [722, 326] width 42 height 31
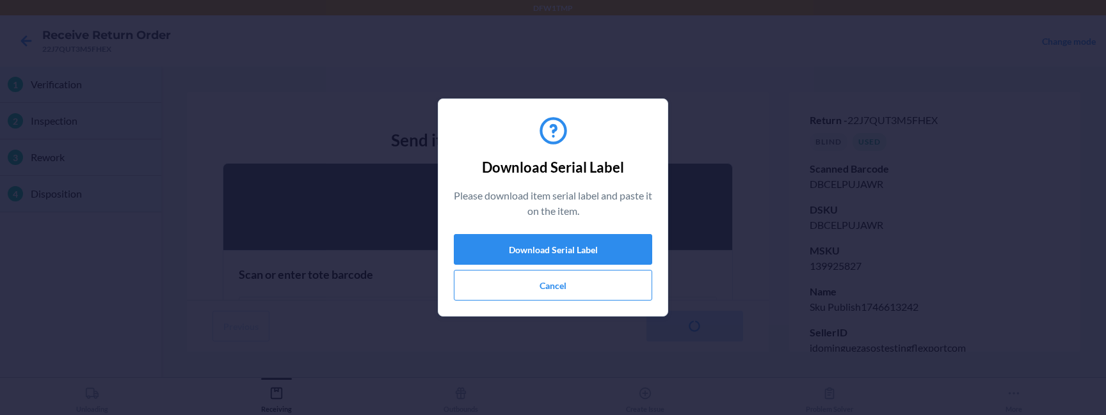
scroll to position [28, 0]
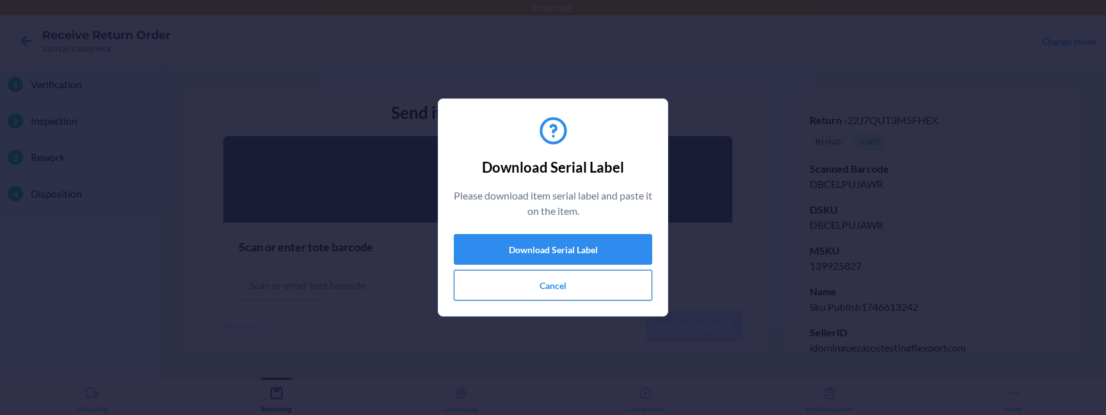
click at [560, 282] on button "Cancel" at bounding box center [553, 285] width 198 height 31
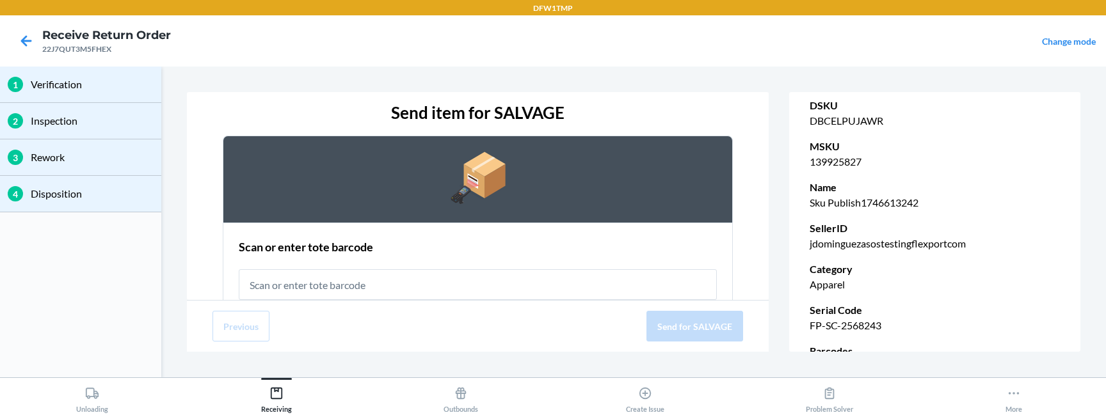
scroll to position [185, 0]
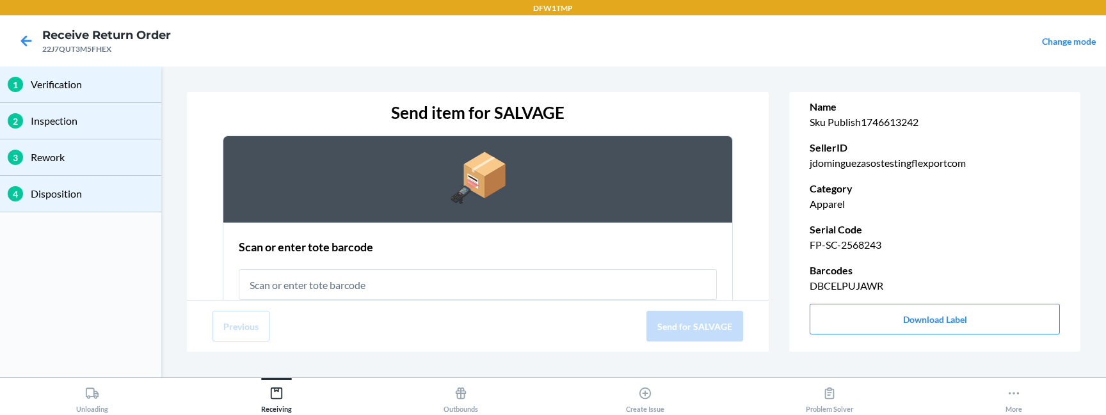
click at [838, 241] on p "FP-SC-2568243" at bounding box center [934, 244] width 250 height 15
copy p "FP-SC-2568243"
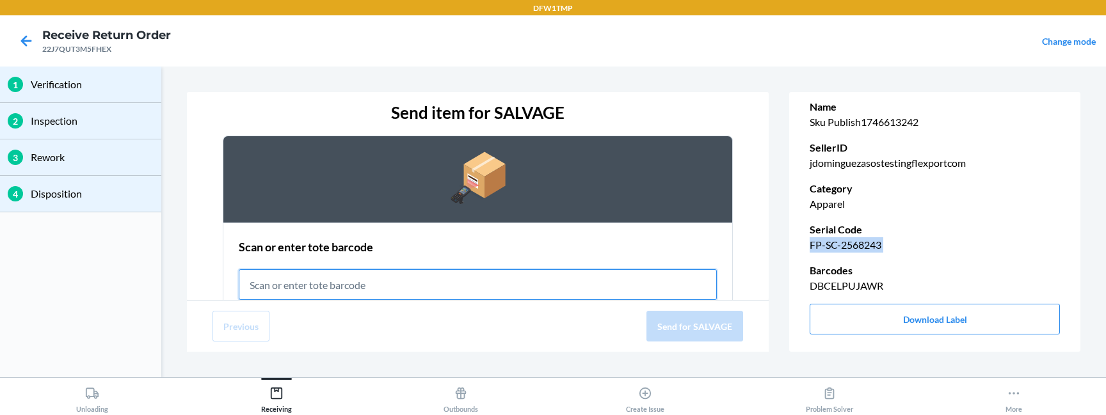
click at [404, 277] on input "text" at bounding box center [478, 284] width 479 height 31
paste input "RET-SLV-0003"
type input "RET-SLV-0003"
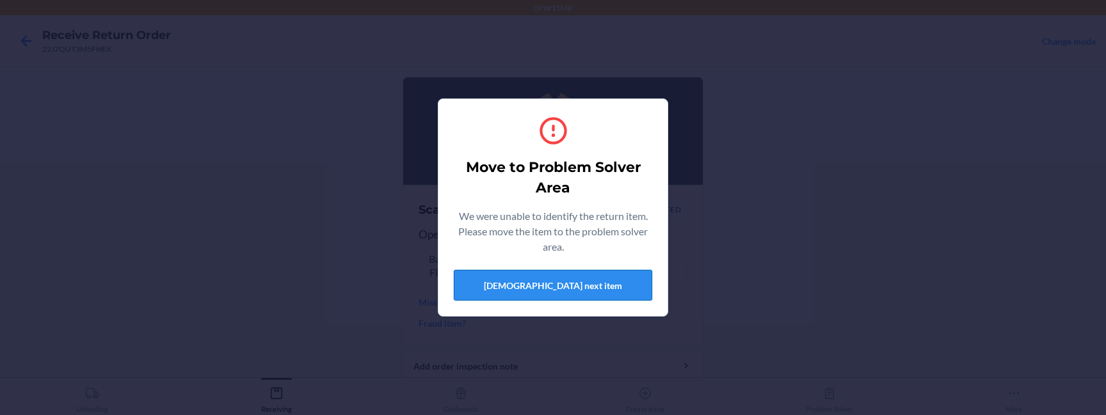
click at [536, 282] on button "[DEMOGRAPHIC_DATA] next item" at bounding box center [553, 285] width 198 height 31
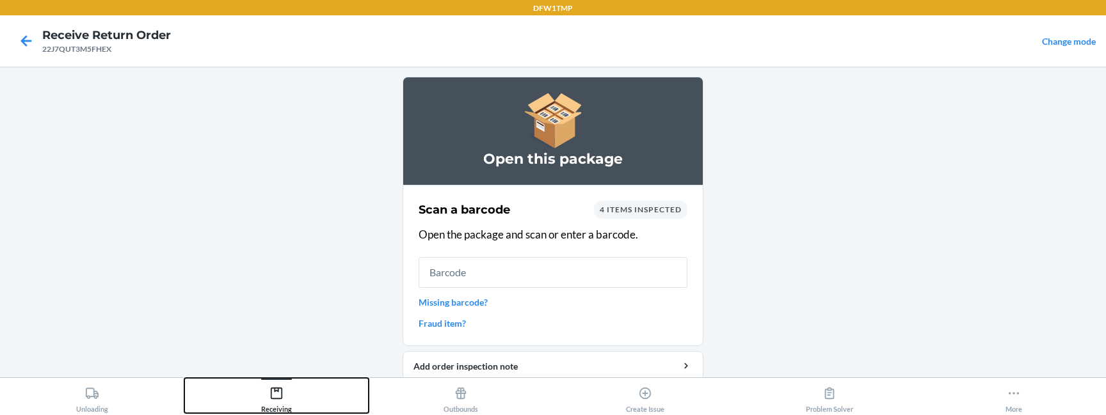
click at [273, 282] on icon at bounding box center [276, 393] width 14 height 14
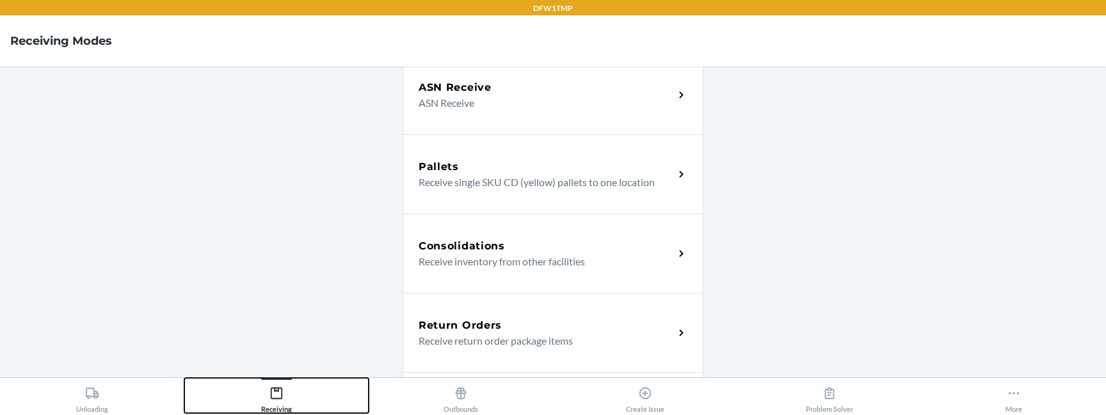
scroll to position [254, 0]
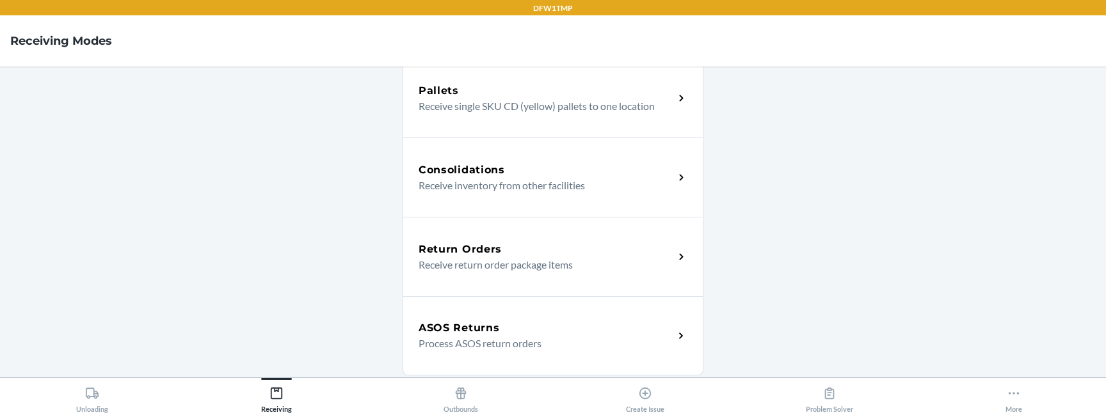
click at [477, 282] on h5 "ASOS Returns" at bounding box center [458, 328] width 81 height 15
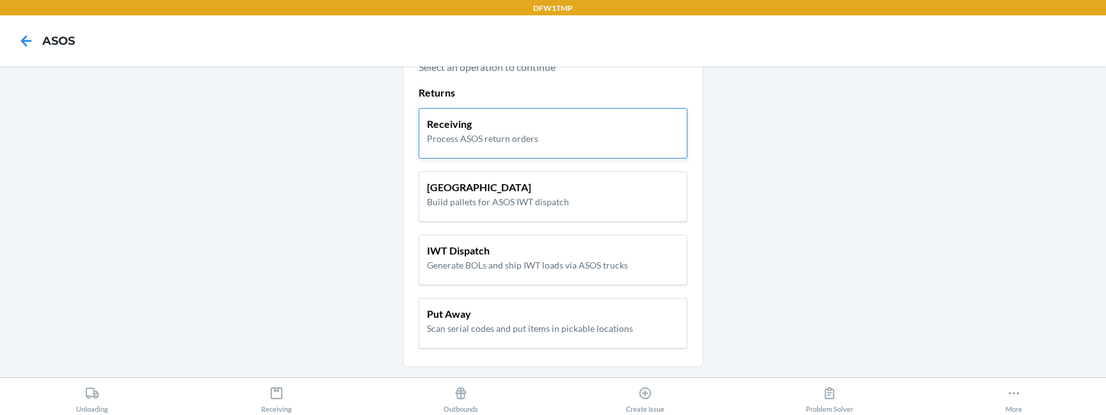
scroll to position [17, 0]
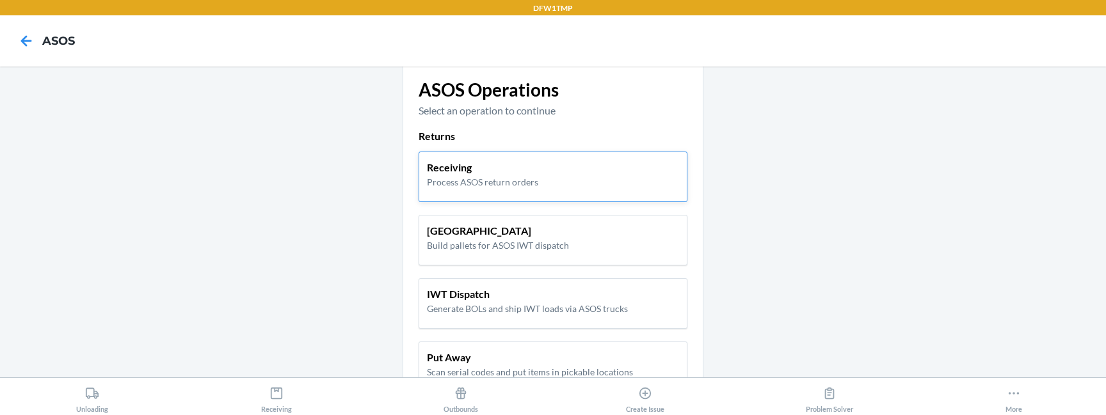
click at [457, 177] on p "Process ASOS return orders" at bounding box center [482, 181] width 111 height 13
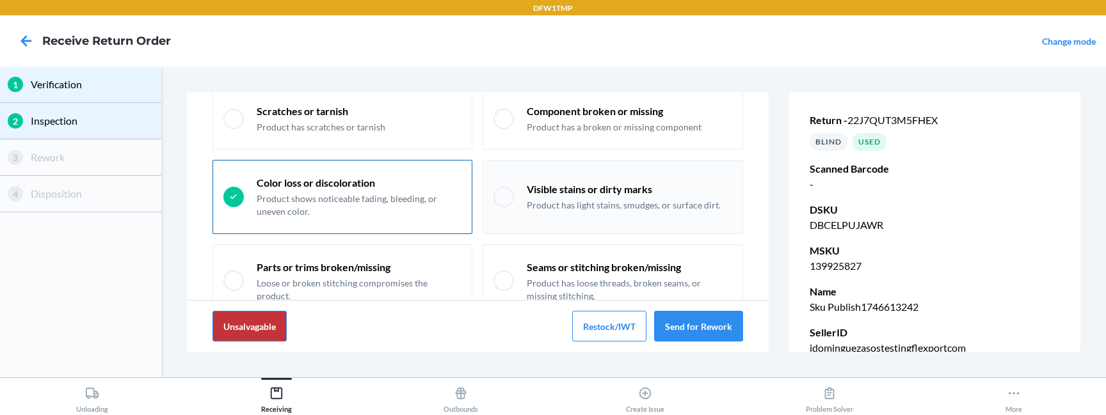
scroll to position [120, 0]
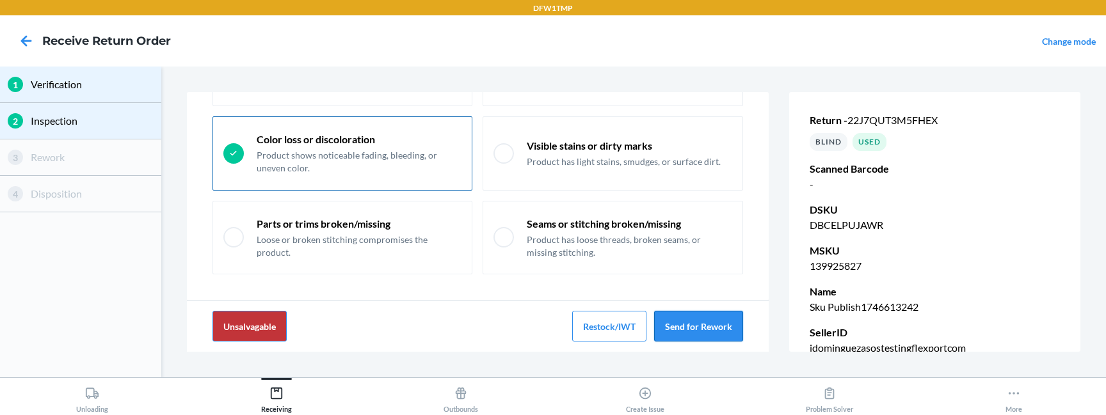
click at [694, 282] on button "Send for Rework" at bounding box center [698, 326] width 89 height 31
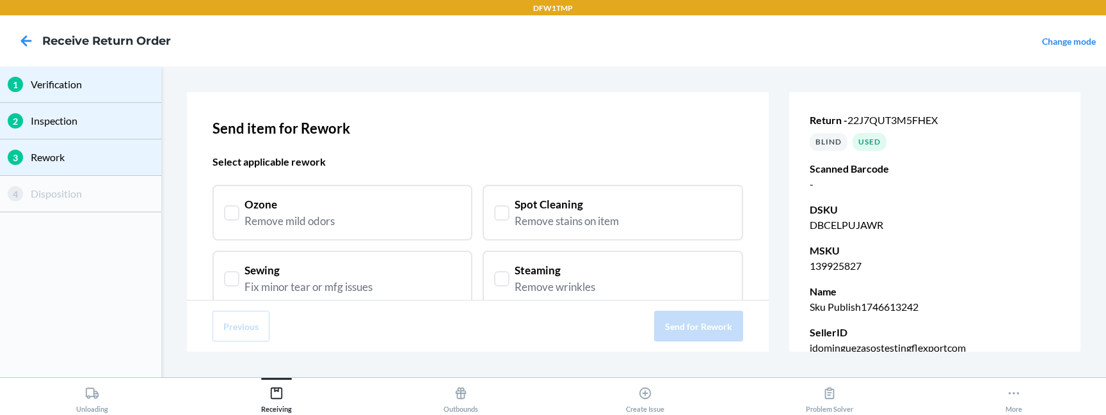
click at [398, 228] on div "Ozone Remove mild odors" at bounding box center [342, 212] width 237 height 33
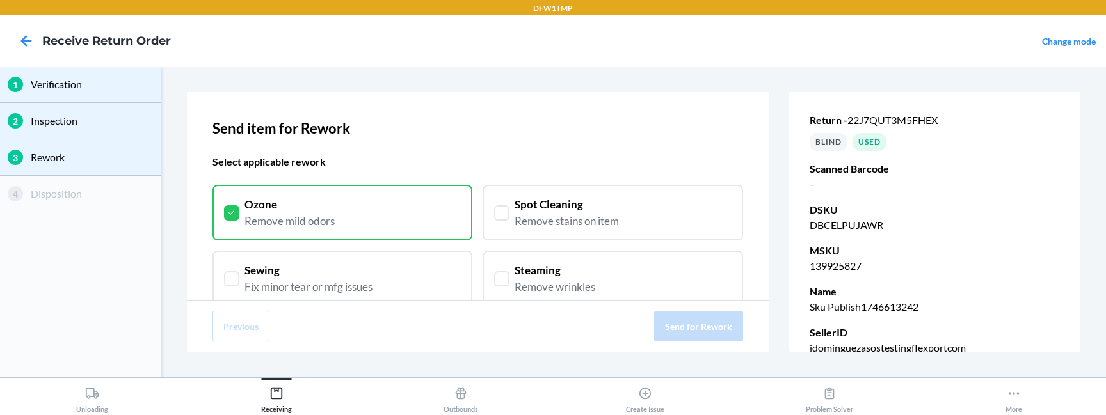
click at [386, 271] on div "Sewing Fix minor tear or mfg issues" at bounding box center [342, 278] width 237 height 33
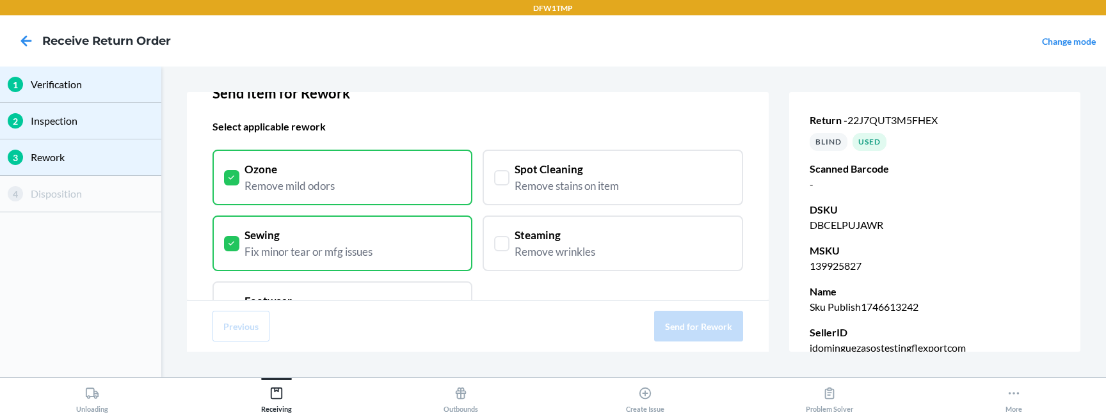
scroll to position [42, 0]
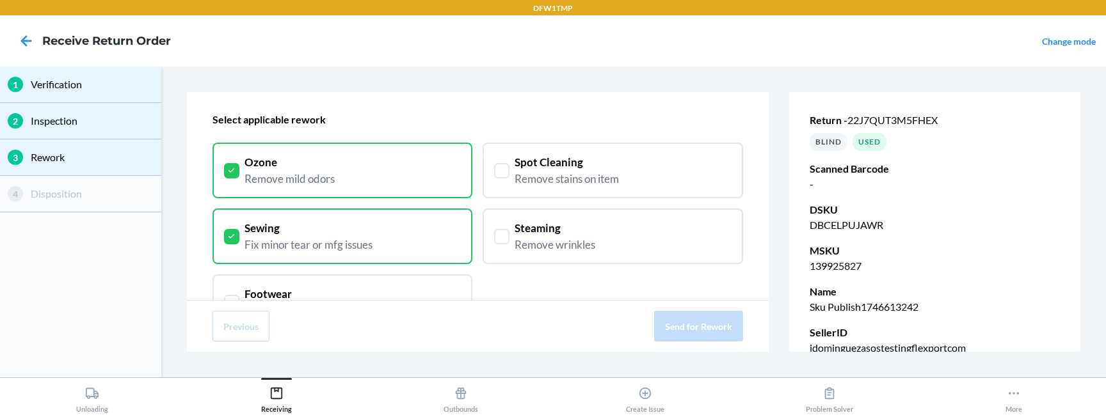
click at [508, 247] on div "Steaming Remove wrinkles" at bounding box center [612, 236] width 237 height 33
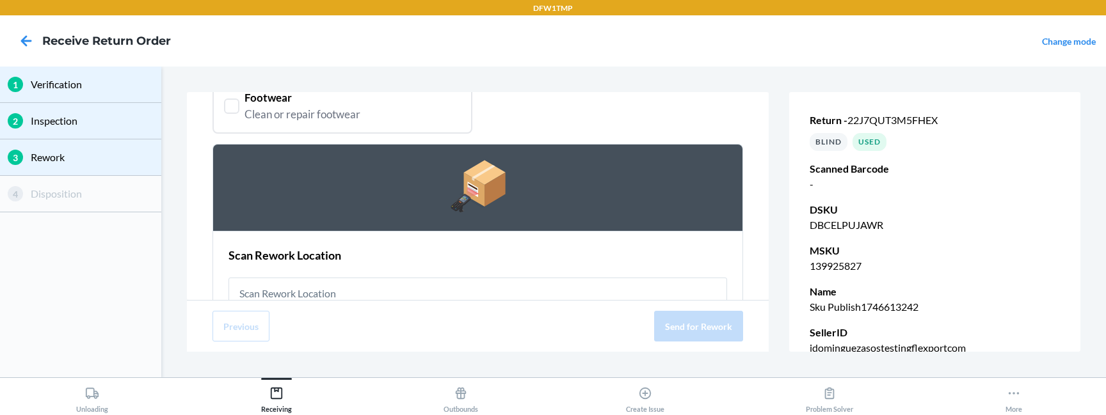
scroll to position [289, 0]
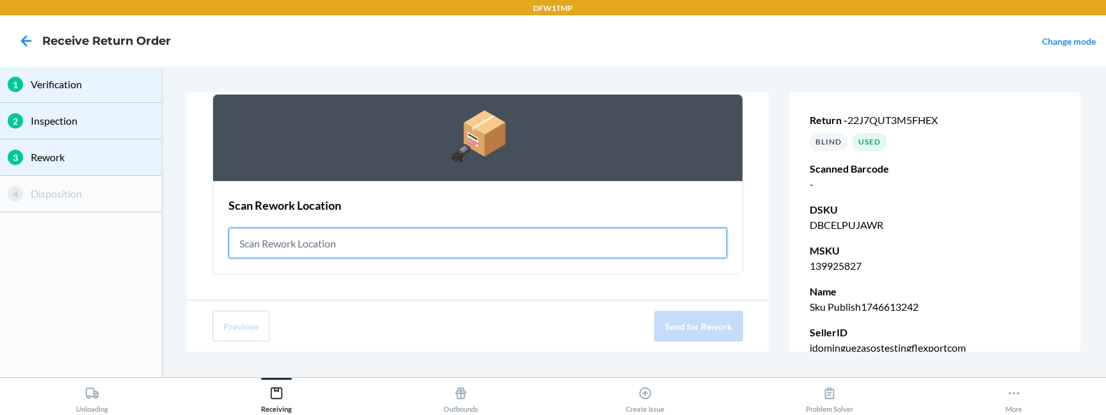
click at [439, 242] on input "text" at bounding box center [477, 243] width 499 height 31
paste input "RET-RWK-0001"
type input "RET-RWK-0001"
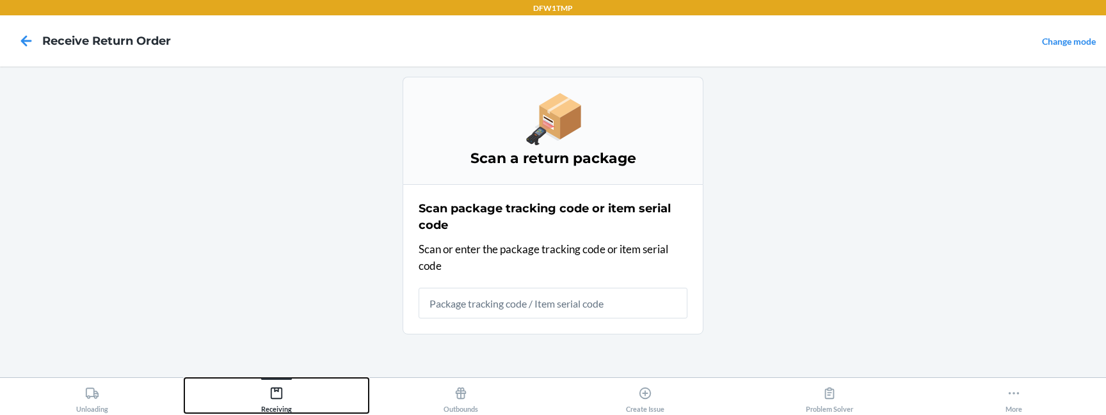
click at [282, 282] on icon at bounding box center [276, 393] width 14 height 14
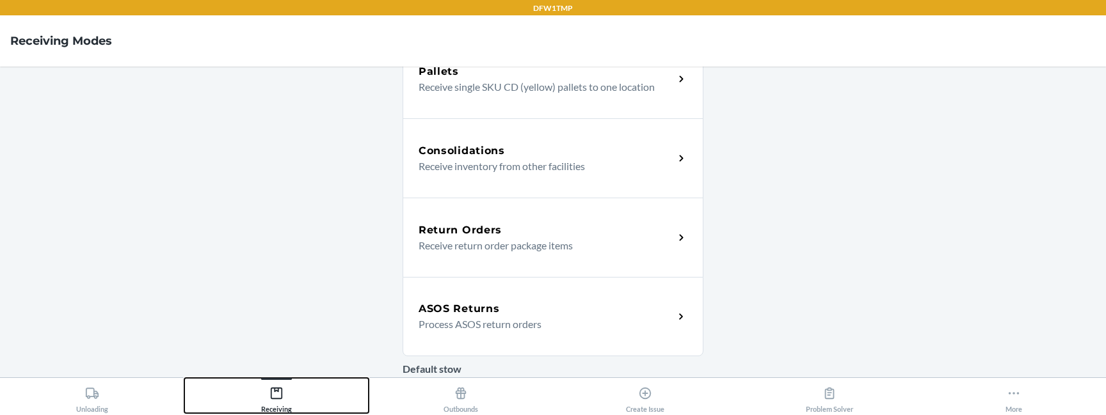
scroll to position [274, 0]
click at [492, 282] on p "Process ASOS return orders" at bounding box center [540, 322] width 245 height 15
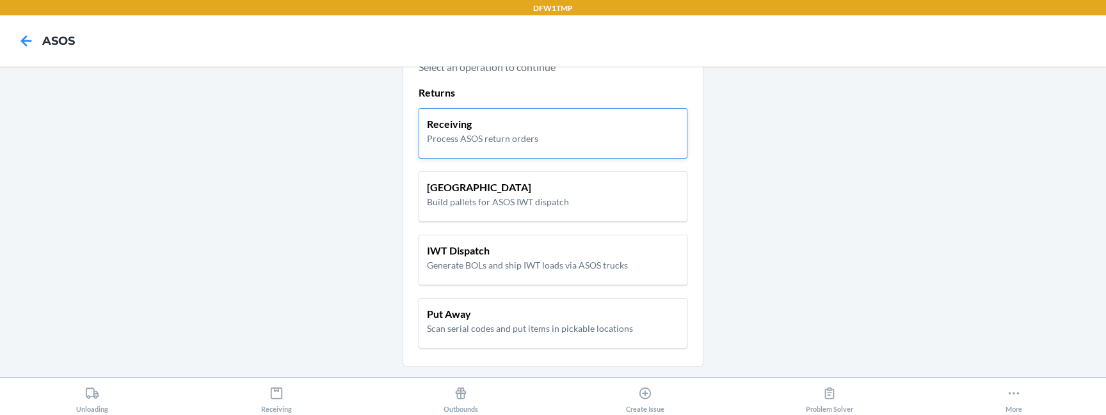
click at [494, 126] on p "Receiving" at bounding box center [482, 123] width 111 height 15
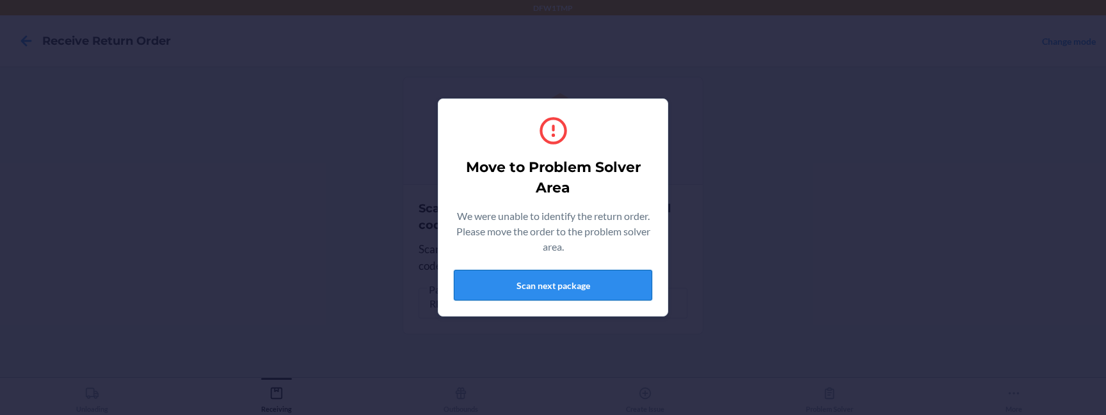
click at [557, 281] on button "Scan next package" at bounding box center [553, 285] width 198 height 31
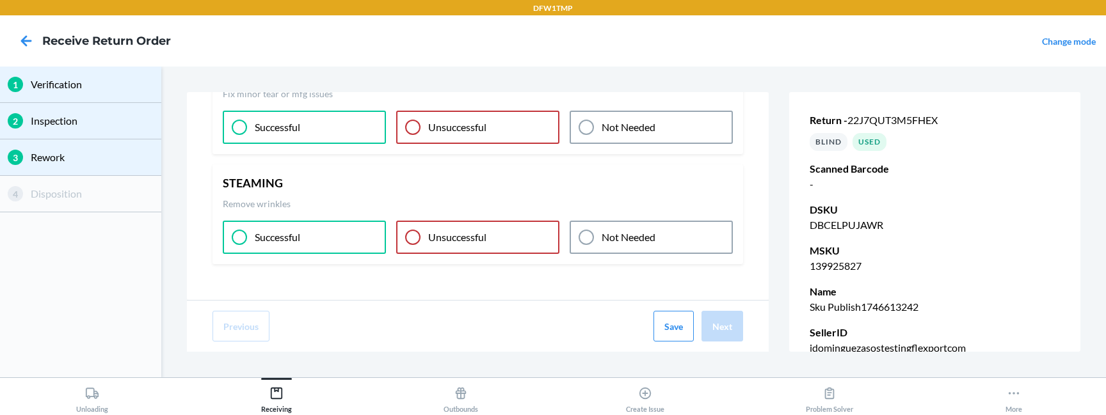
scroll to position [177, 0]
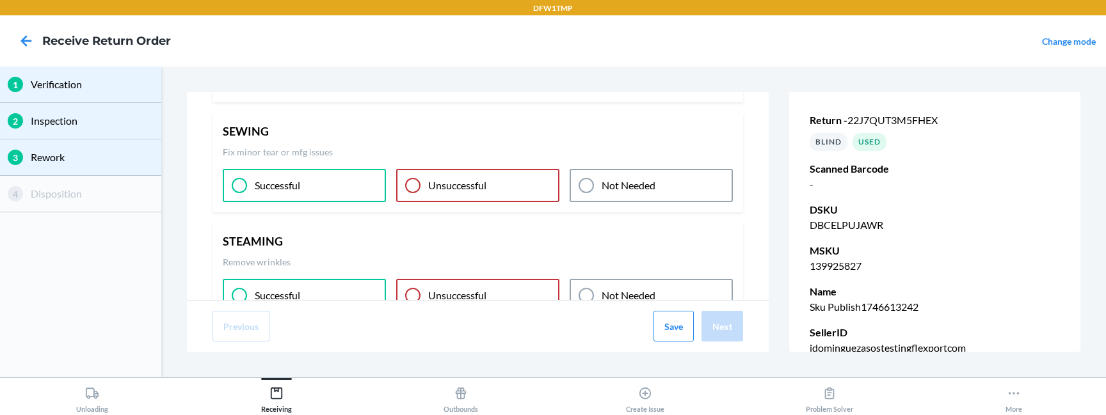
click at [348, 178] on div "Successful" at bounding box center [304, 185] width 163 height 33
click at [333, 282] on div "Successful" at bounding box center [304, 295] width 163 height 33
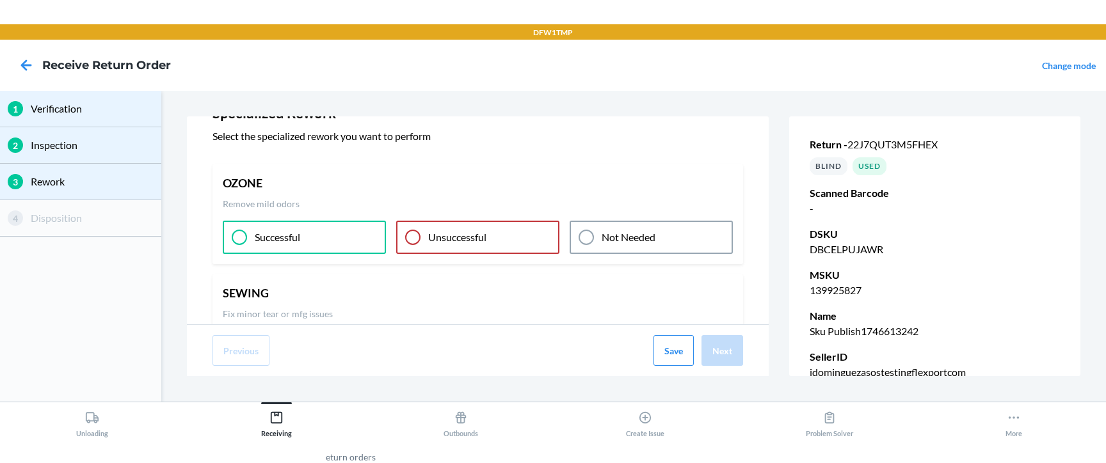
scroll to position [0, 0]
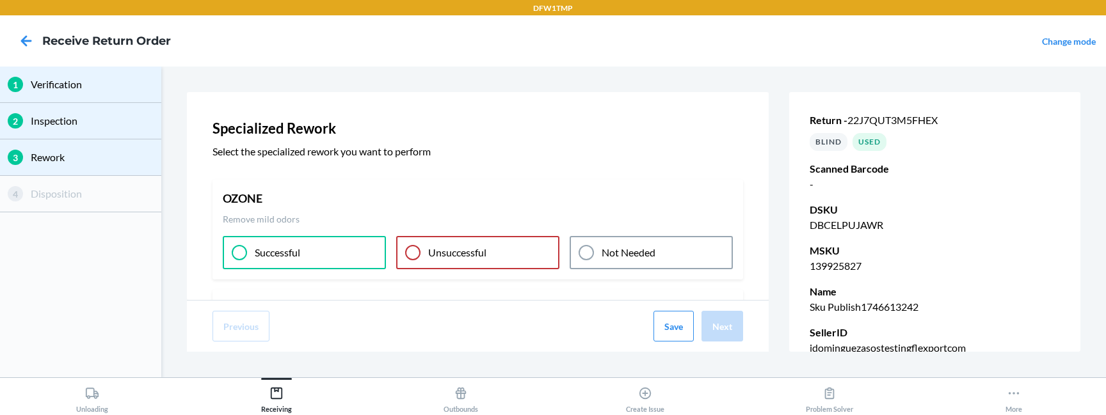
click at [305, 254] on div "Successful" at bounding box center [304, 252] width 163 height 33
click at [723, 282] on button "Next" at bounding box center [722, 326] width 42 height 31
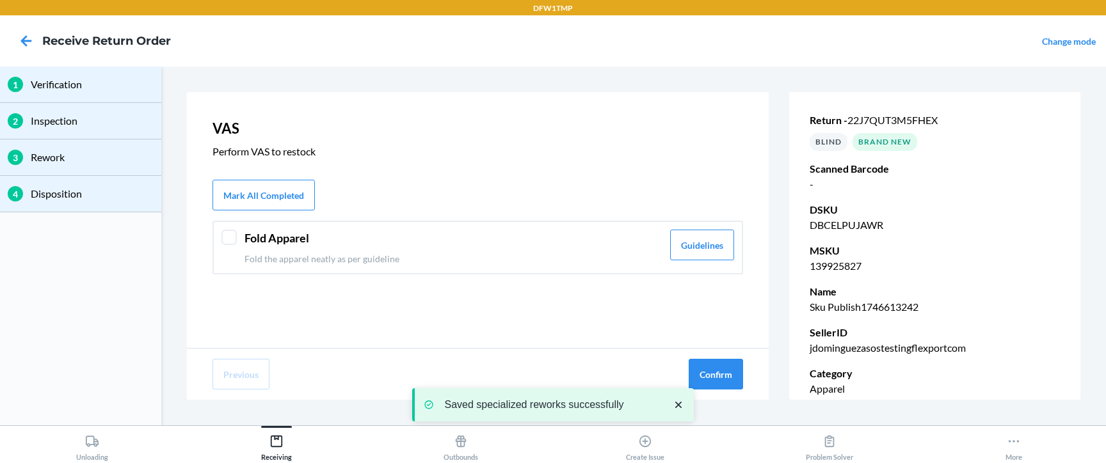
click at [236, 237] on div "Fold Apparel Fold the apparel neatly as per guideline Guidelines" at bounding box center [477, 248] width 531 height 54
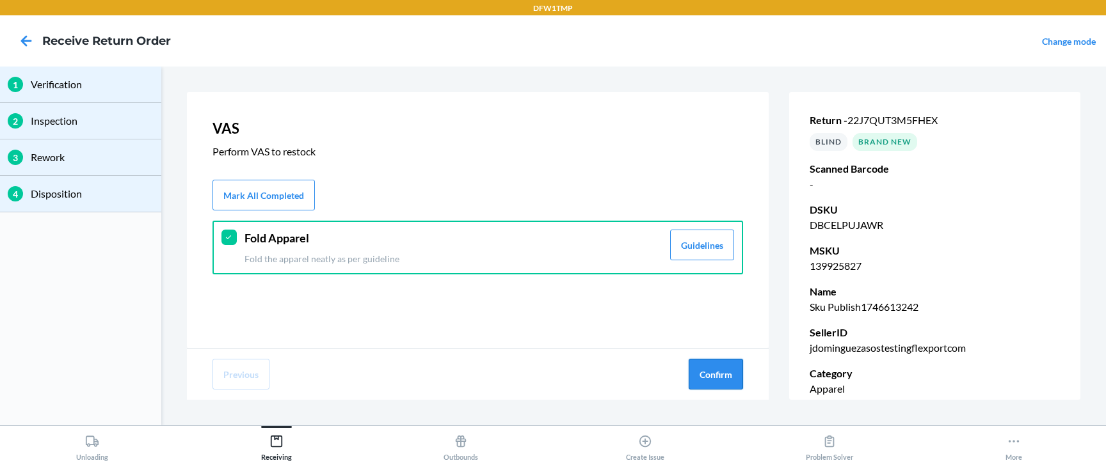
click at [719, 282] on button "Confirm" at bounding box center [715, 374] width 54 height 31
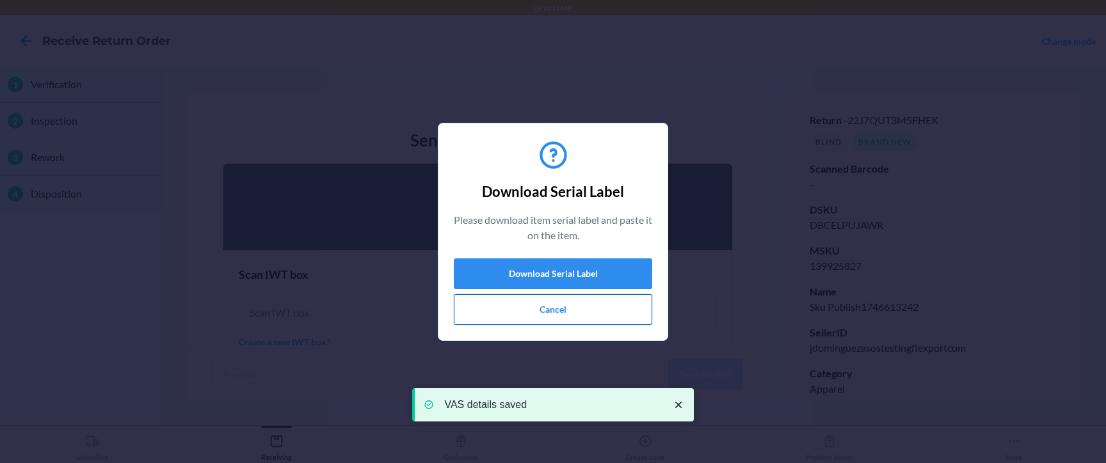
click at [575, 282] on button "Cancel" at bounding box center [553, 309] width 198 height 31
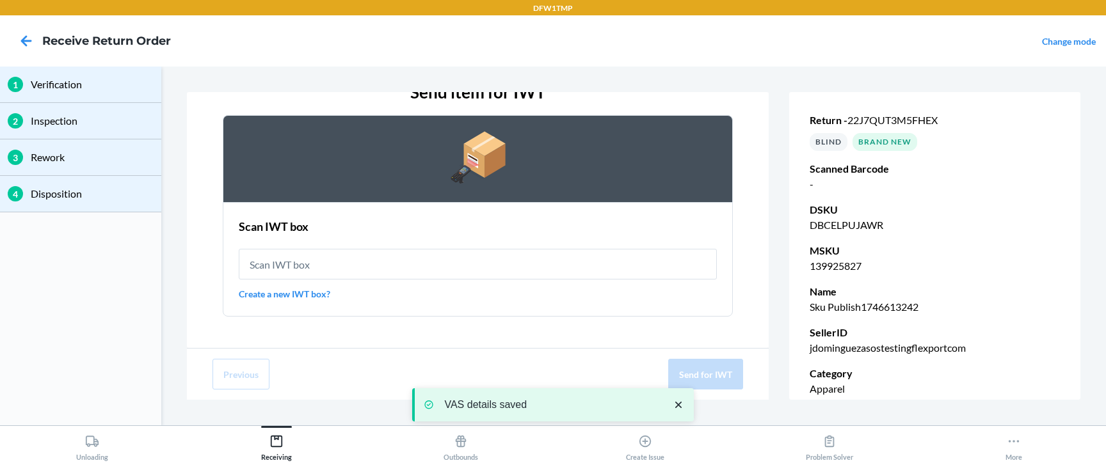
scroll to position [52, 0]
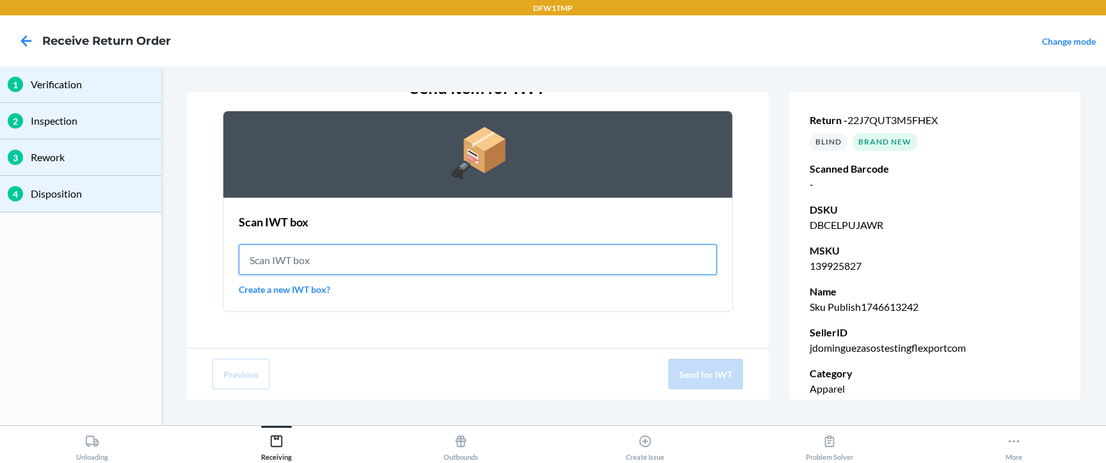
click at [348, 257] on input "text" at bounding box center [478, 259] width 479 height 31
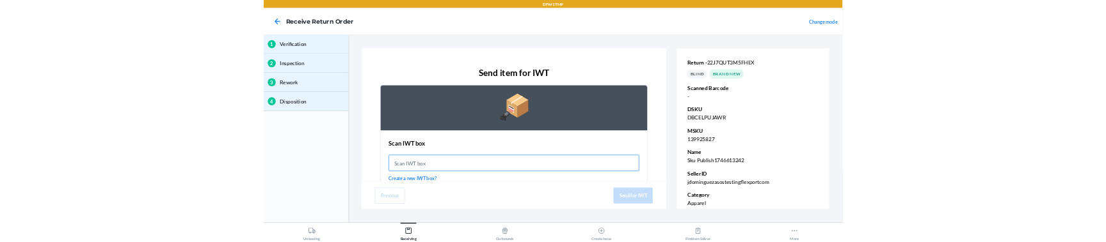
scroll to position [42, 0]
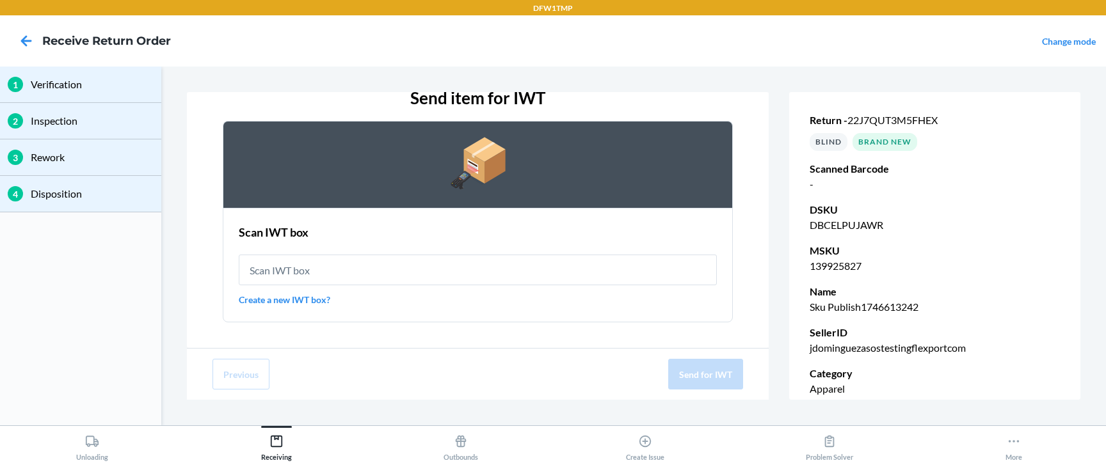
click at [315, 282] on link "Create a new IWT box?" at bounding box center [478, 299] width 479 height 13
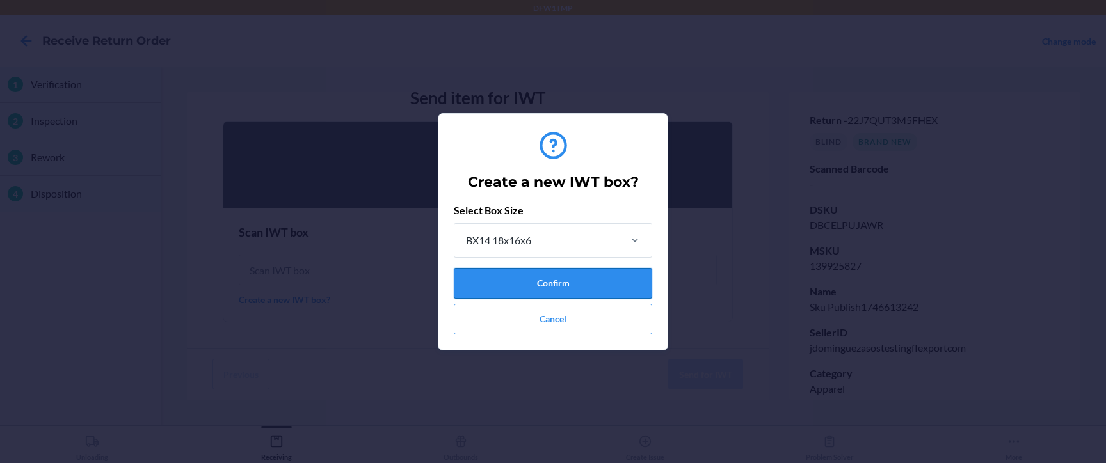
click at [518, 282] on button "Confirm" at bounding box center [553, 283] width 198 height 31
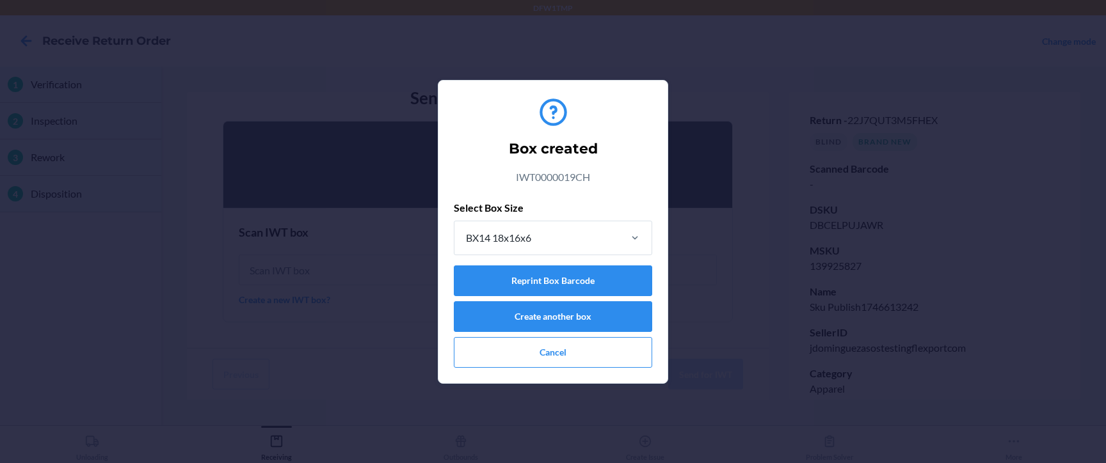
click at [558, 172] on p "IWT0000019CH" at bounding box center [553, 177] width 74 height 15
copy p "IWT0000019CH"
click at [577, 282] on button "Cancel" at bounding box center [553, 352] width 198 height 31
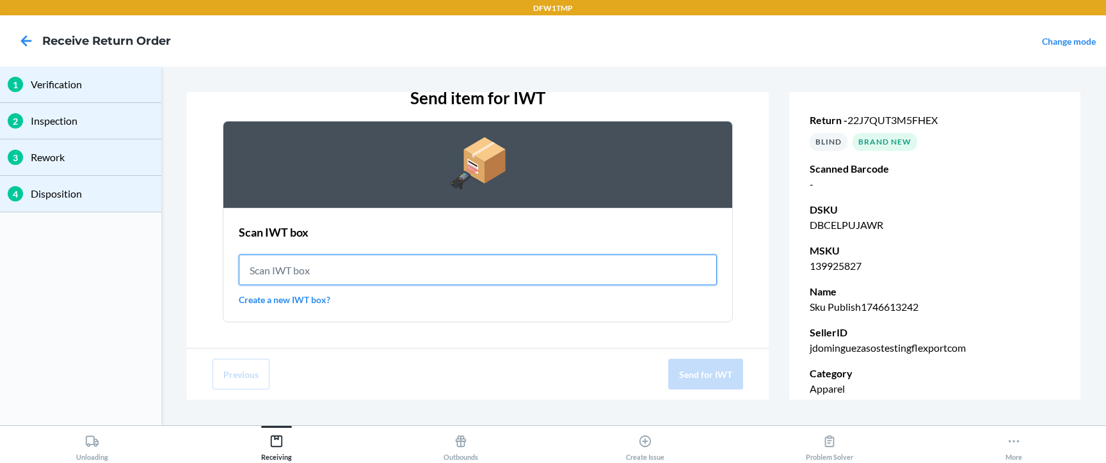
click at [321, 269] on input "text" at bounding box center [478, 270] width 479 height 31
paste input "IWT0000019CH"
type input "IWT0000019CH"
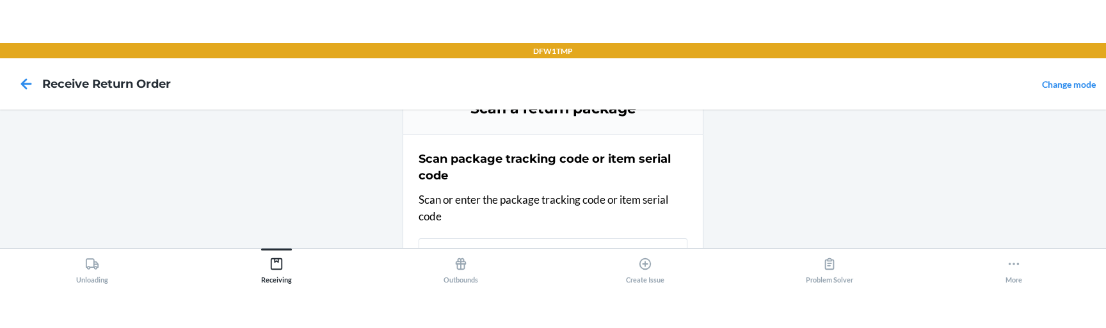
scroll to position [105, 0]
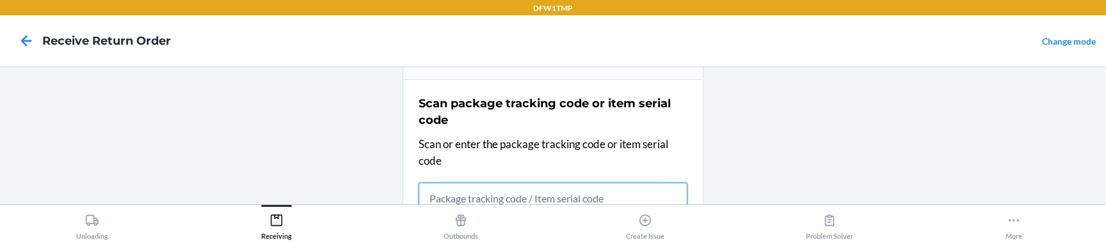
click at [486, 192] on input "text" at bounding box center [552, 198] width 269 height 31
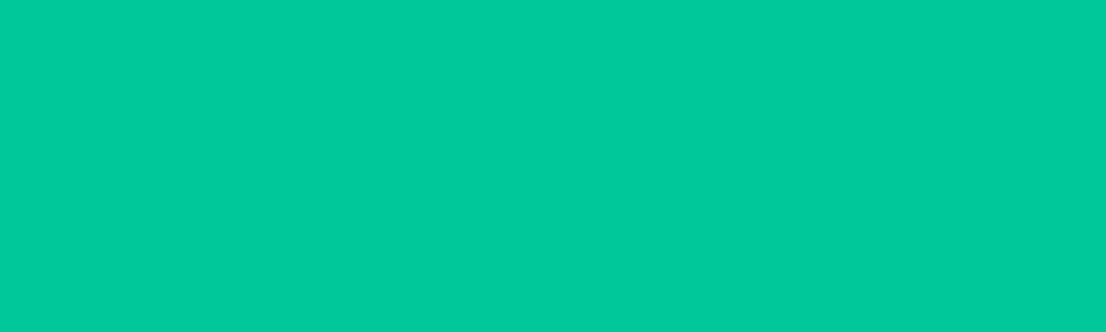
scroll to position [51, 0]
